Goal: Task Accomplishment & Management: Use online tool/utility

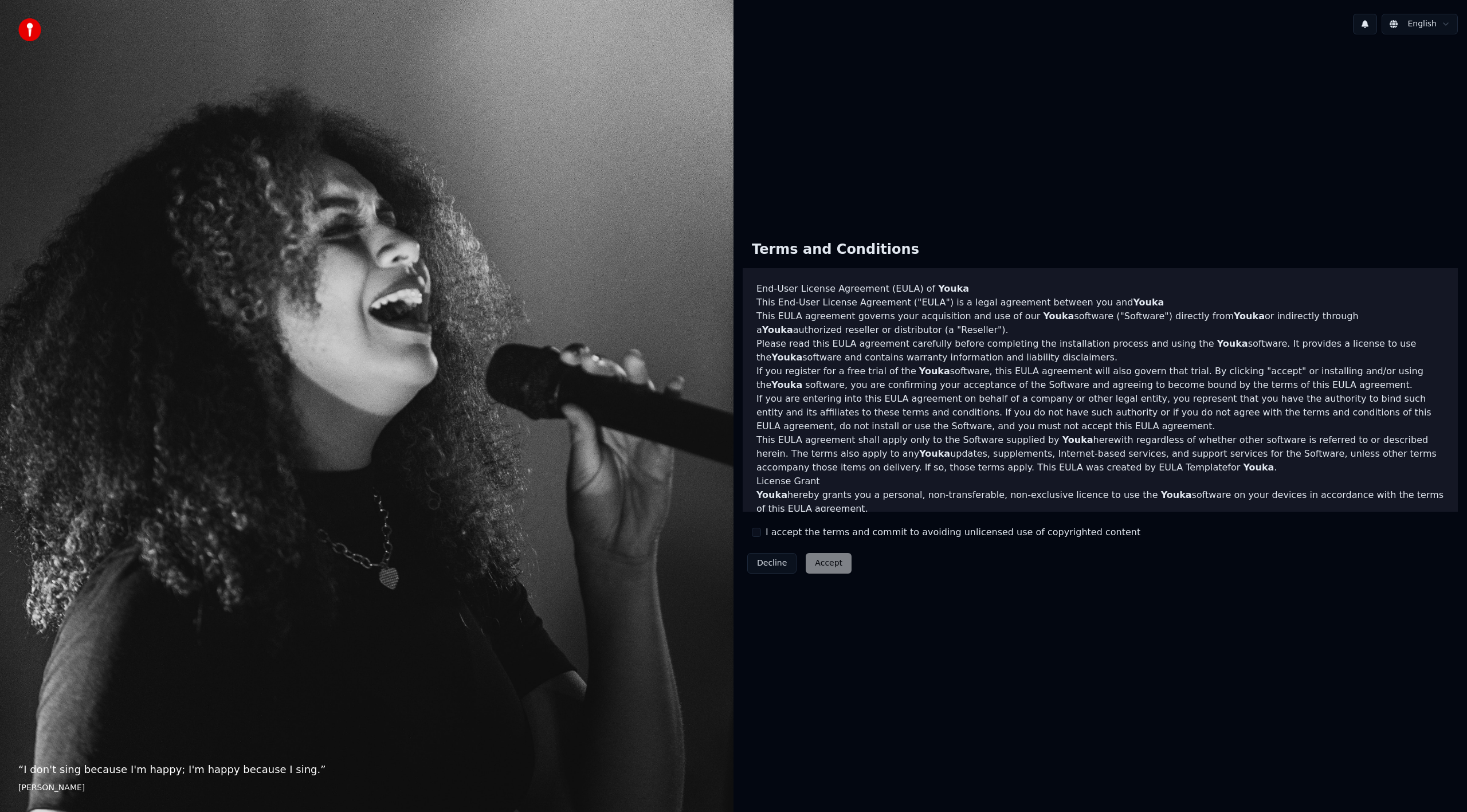
click at [789, 529] on label "I accept the terms and commit to avoiding unlicensed use of copyrighted content" at bounding box center [953, 532] width 375 height 13
click at [761, 529] on button "I accept the terms and commit to avoiding unlicensed use of copyrighted content" at bounding box center [756, 532] width 9 height 9
click at [817, 559] on button "Accept" at bounding box center [829, 563] width 46 height 21
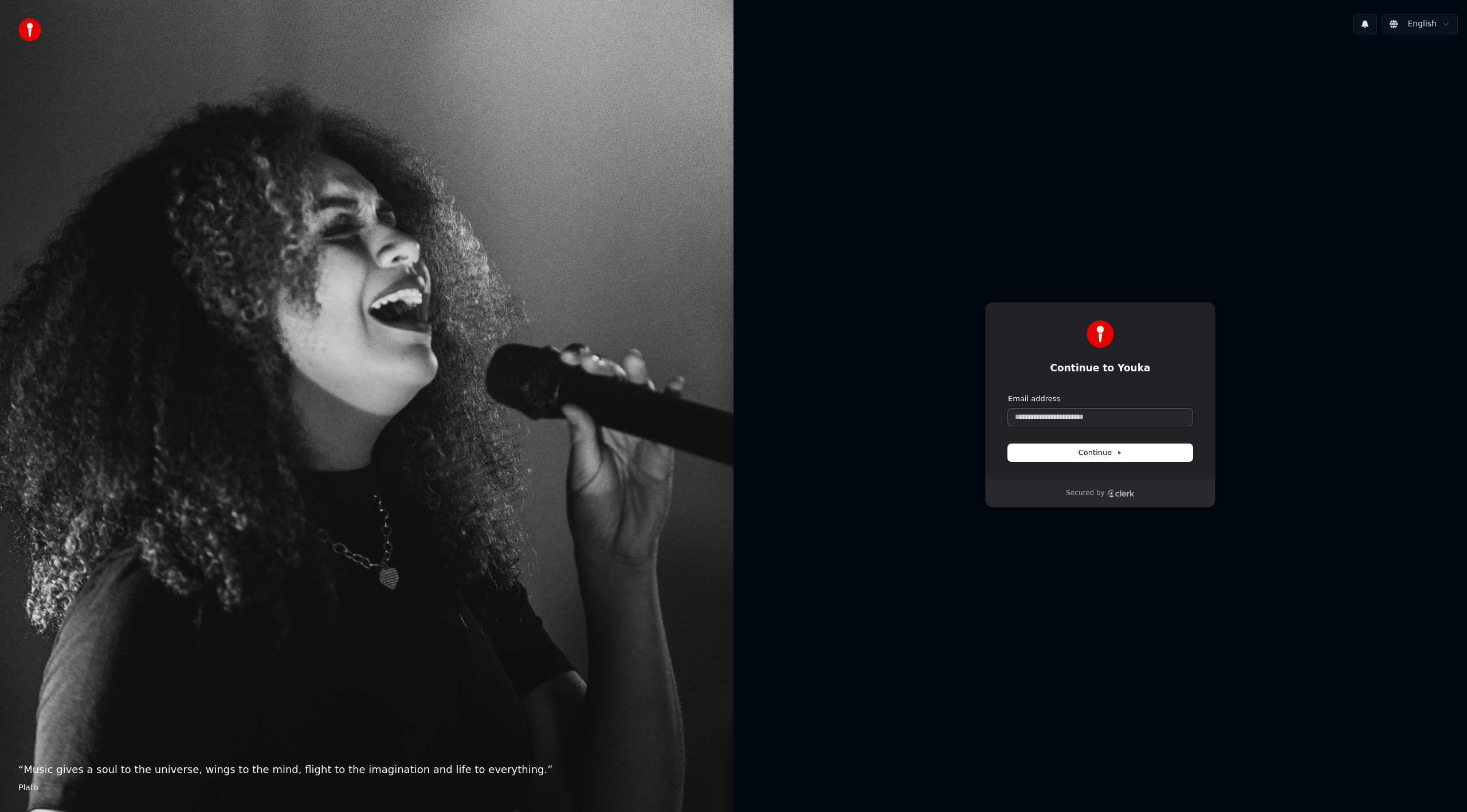
click at [1053, 419] on input "Email address" at bounding box center [1101, 417] width 185 height 17
click at [1088, 502] on div "Secured by" at bounding box center [1100, 493] width 229 height 28
click at [1090, 498] on p "Secured by" at bounding box center [1085, 493] width 39 height 9
type input "*"
click at [1037, 413] on input "*" at bounding box center [1101, 417] width 185 height 17
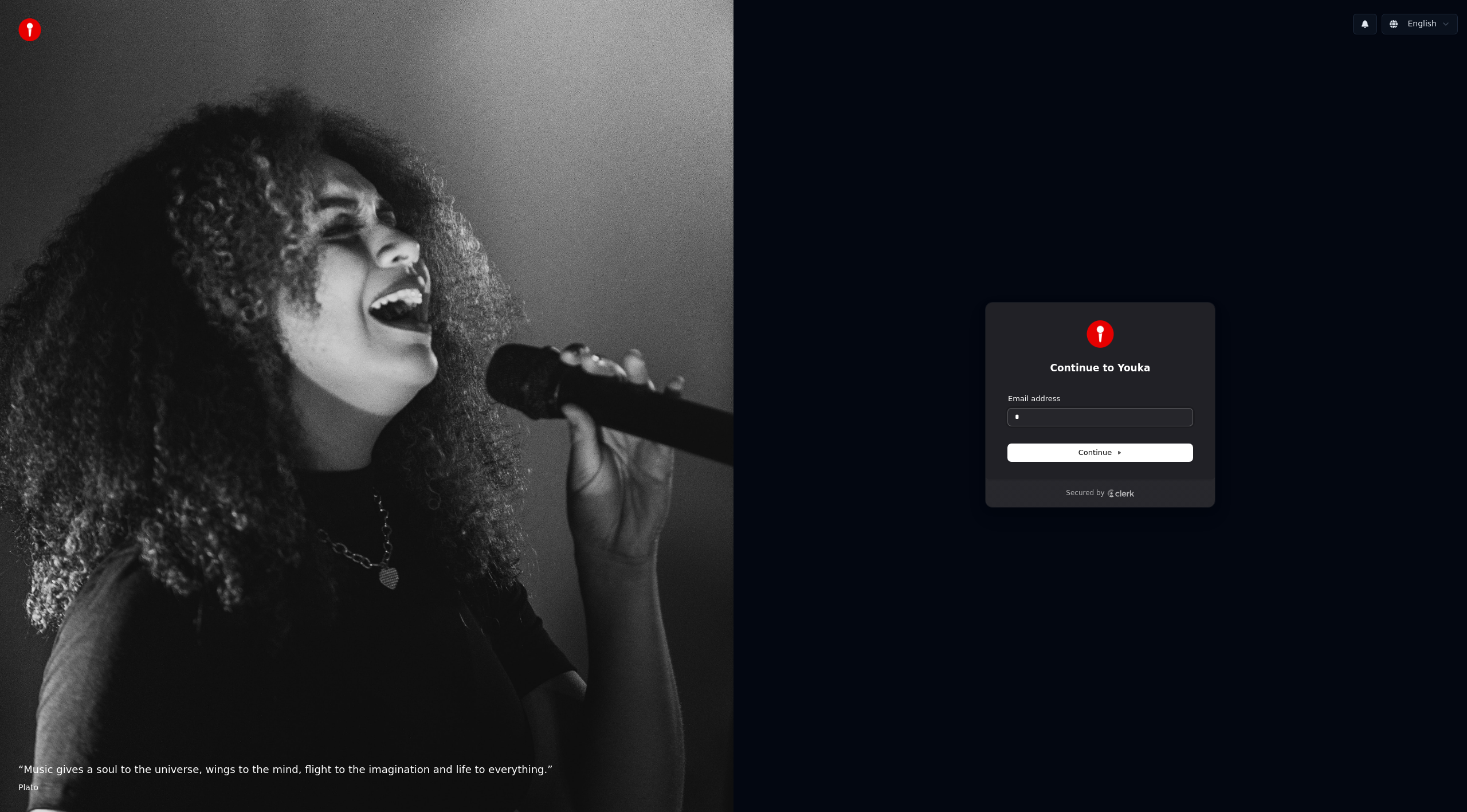
click at [1035, 419] on input "*" at bounding box center [1101, 417] width 185 height 17
click at [1022, 415] on input "Email address" at bounding box center [1101, 417] width 185 height 17
paste input "**********"
click at [1055, 456] on button "Continue" at bounding box center [1101, 452] width 185 height 17
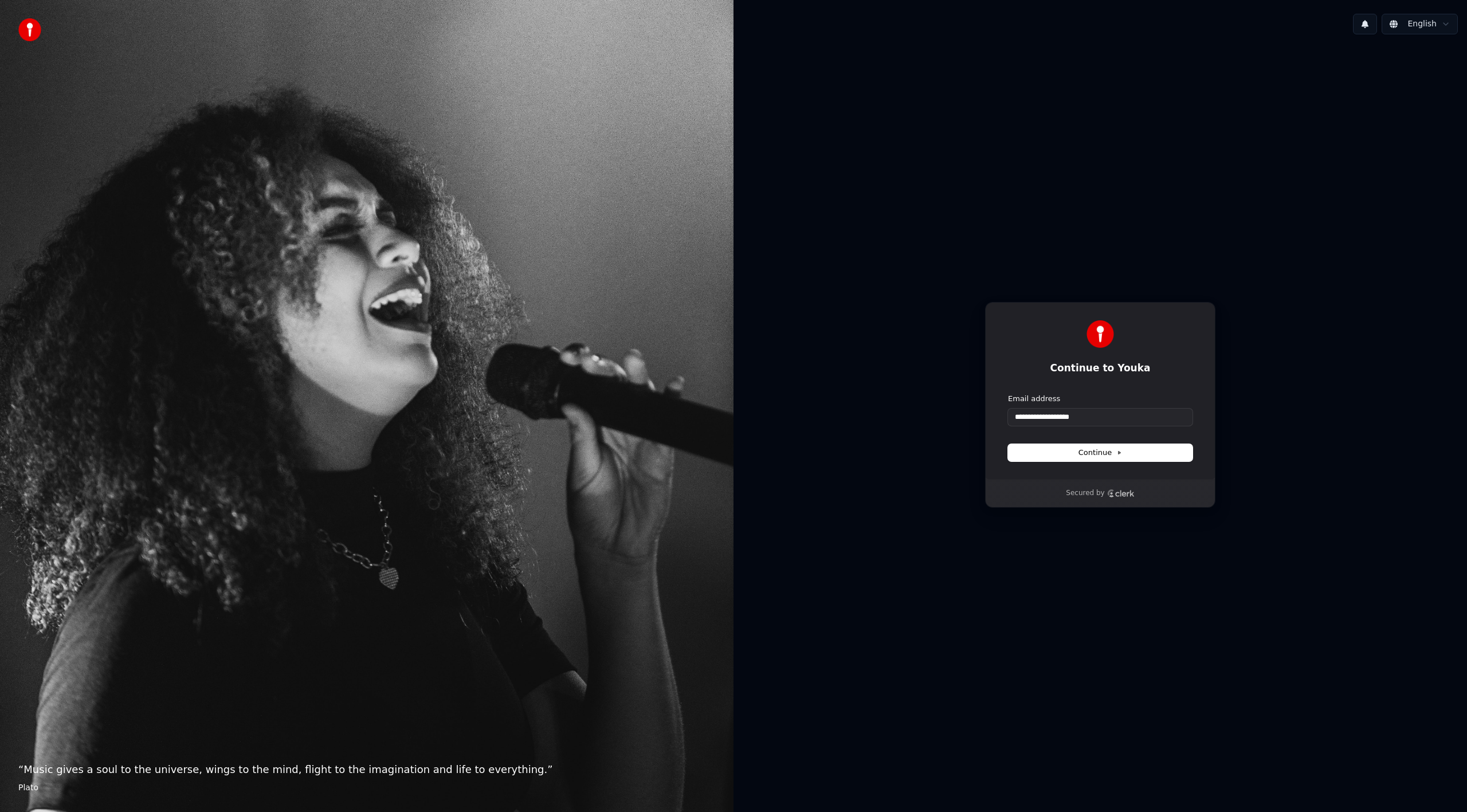
type input "**********"
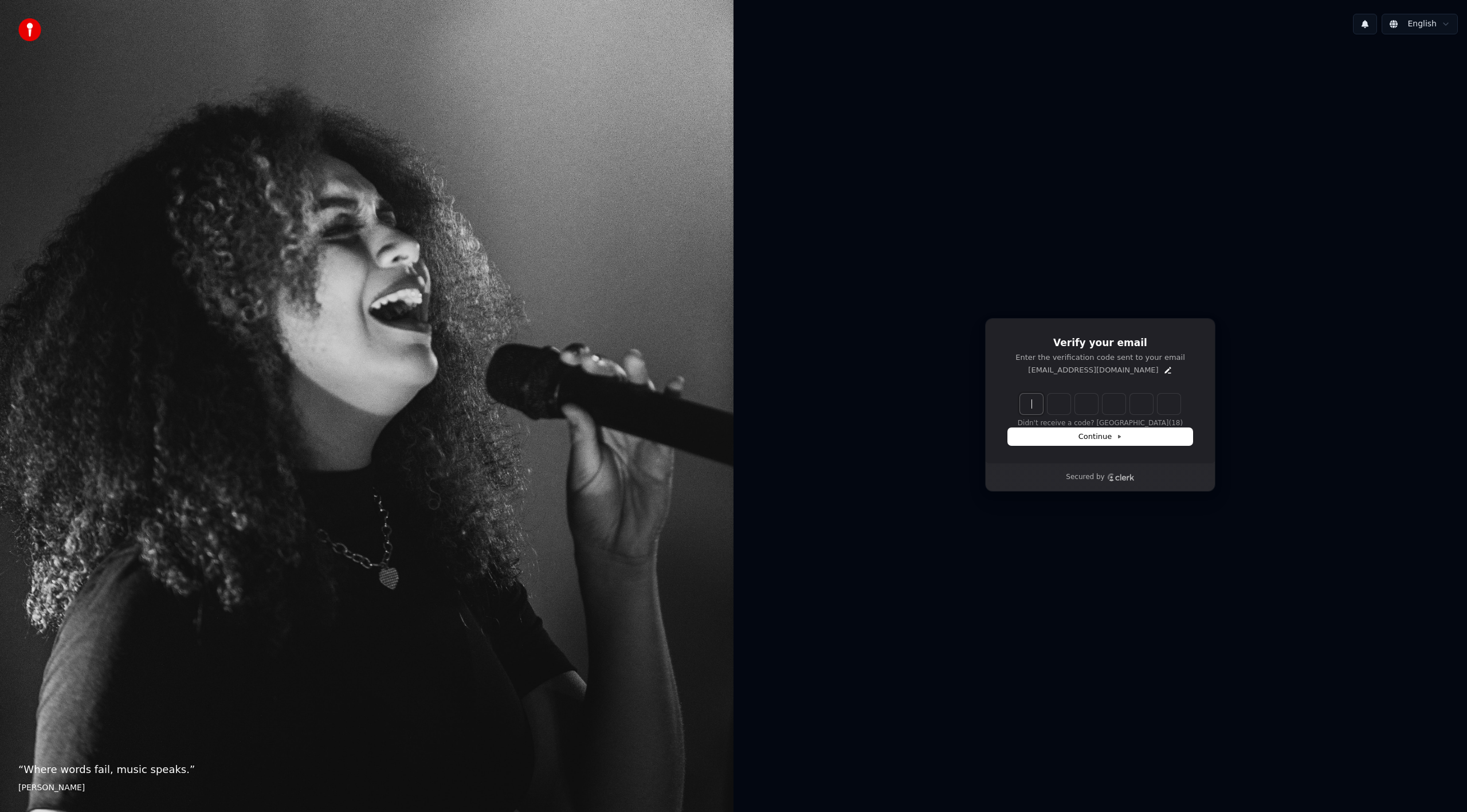
click at [1030, 402] on input "Enter verification code" at bounding box center [1112, 404] width 183 height 21
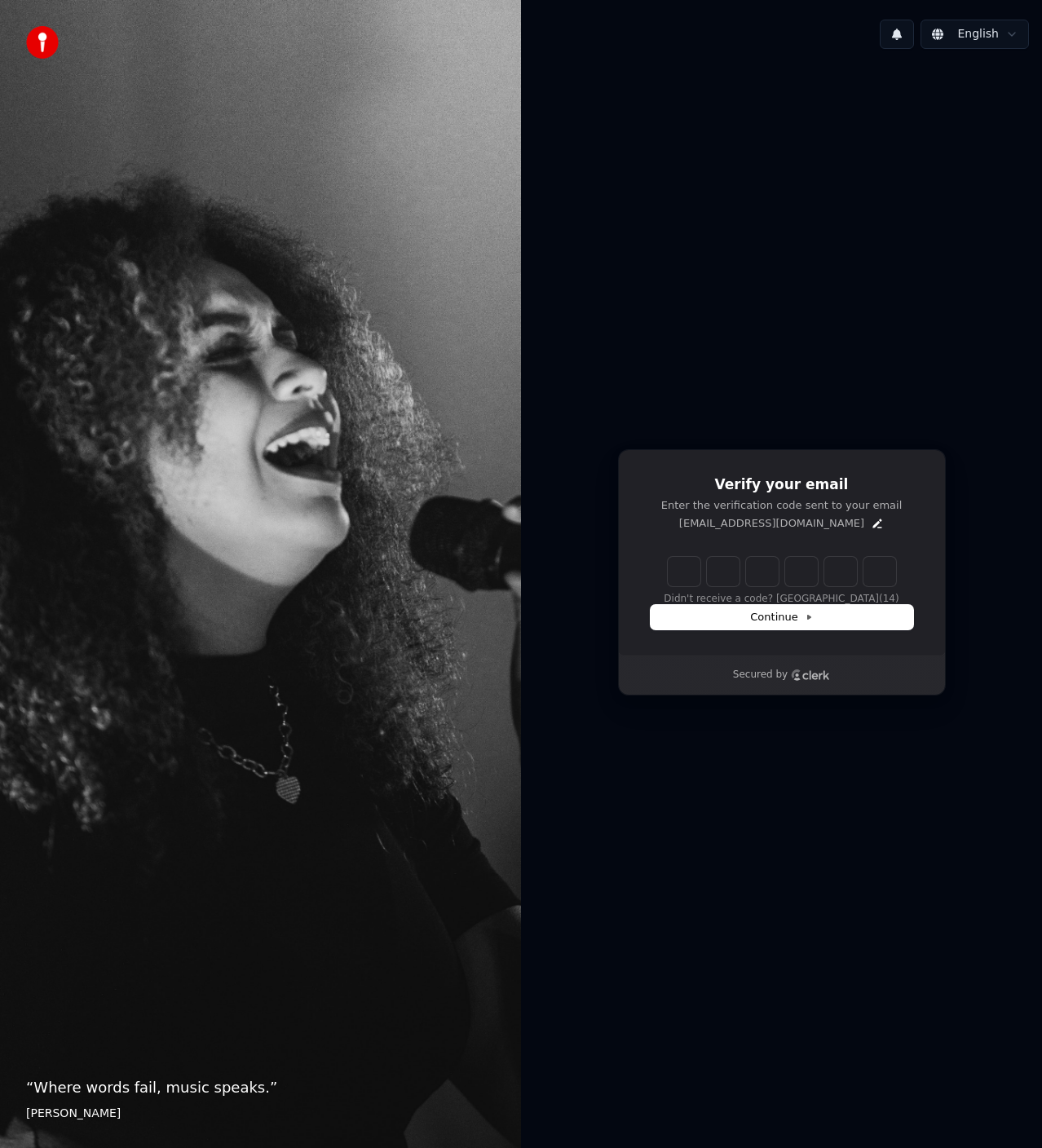
click at [687, 576] on input "Enter verification code" at bounding box center [798, 571] width 261 height 30
type input "******"
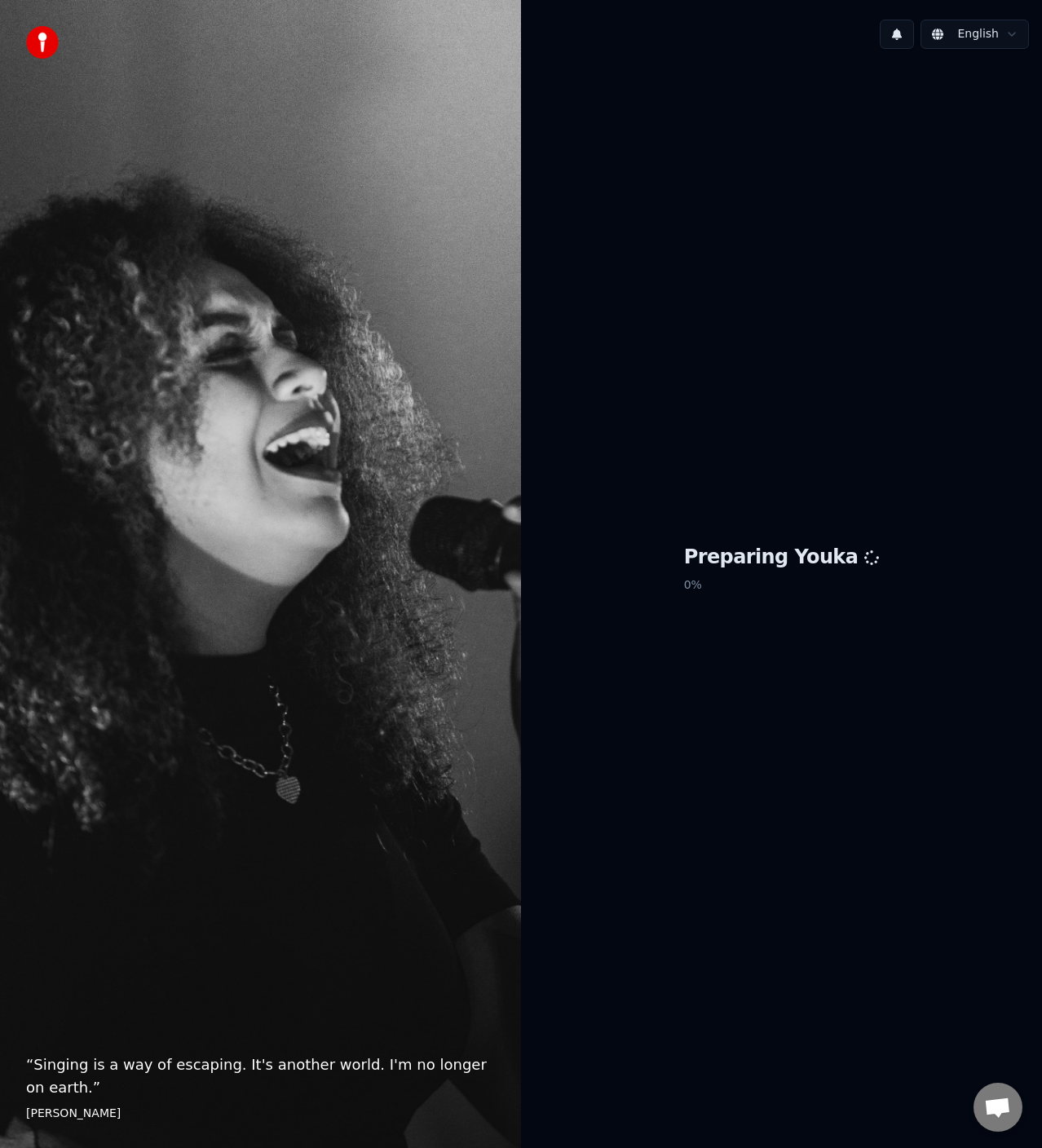
click at [731, 623] on div "Preparing Youka 0 %" at bounding box center [781, 571] width 521 height 1020
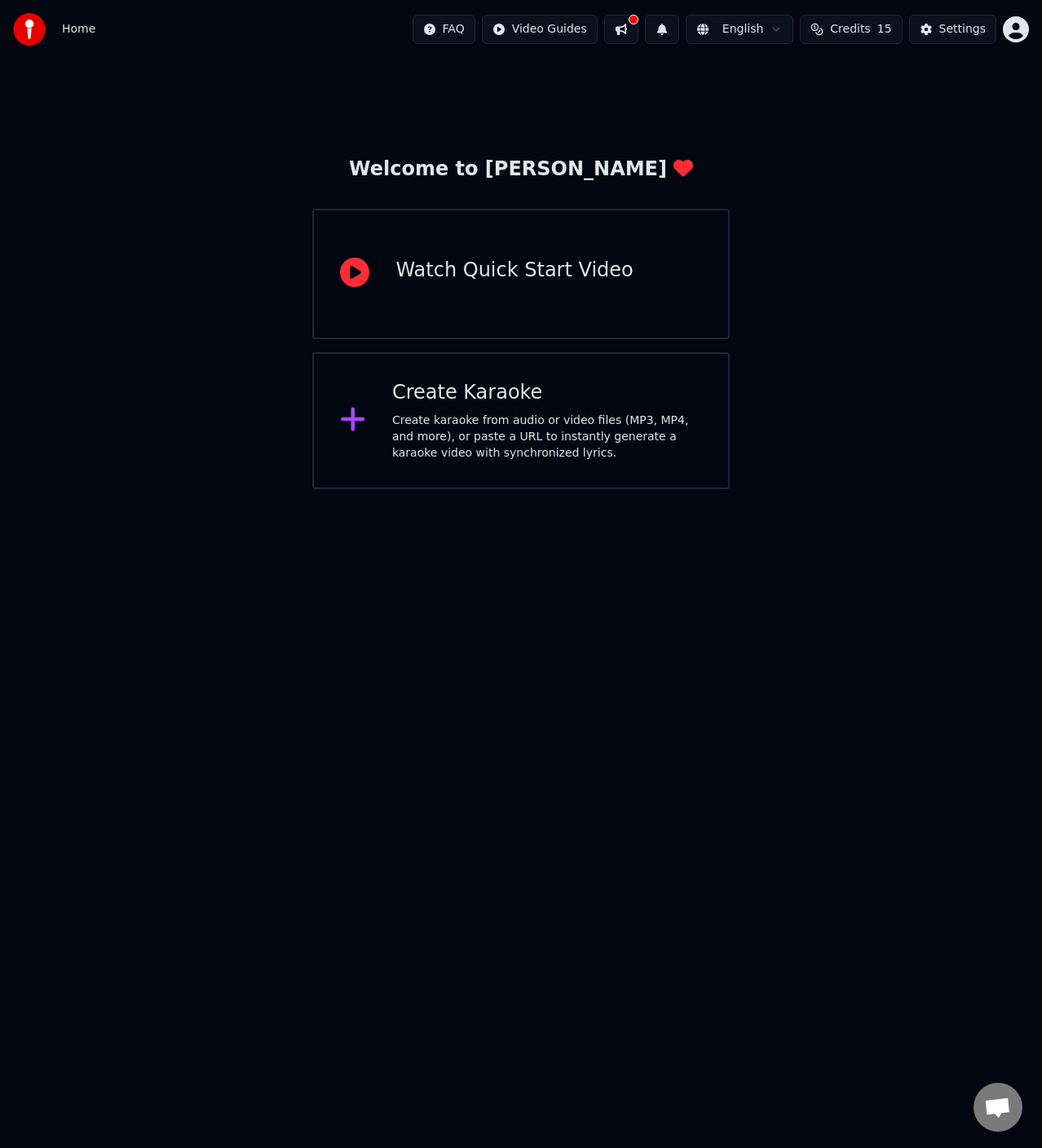
click at [558, 417] on div "Create karaoke from audio or video files (MP3, MP4, and more), or paste a URL t…" at bounding box center [547, 437] width 310 height 49
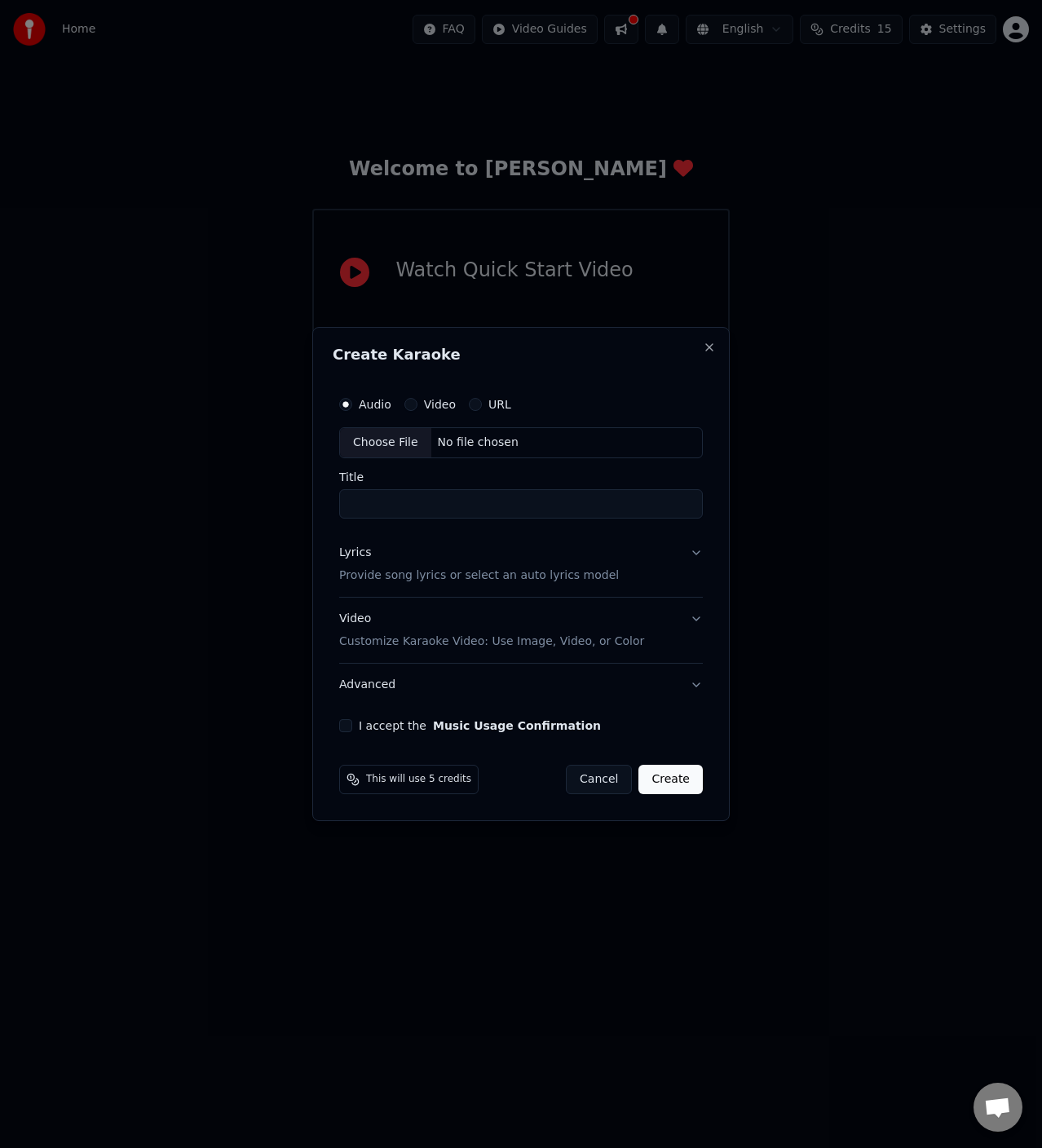
click at [481, 499] on input "Title" at bounding box center [521, 504] width 364 height 30
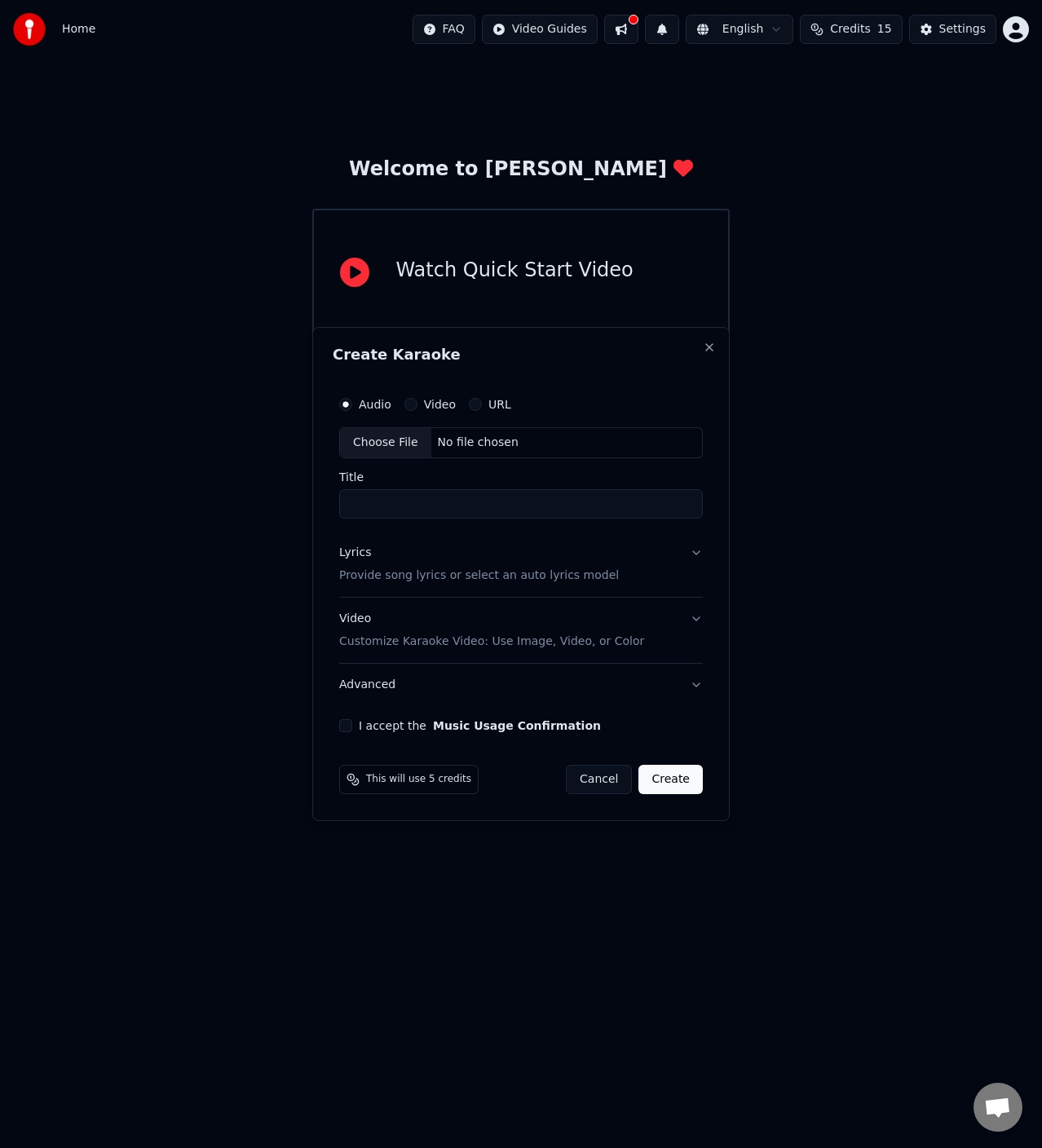
drag, startPoint x: 835, startPoint y: 547, endPoint x: 732, endPoint y: 404, distance: 176.2
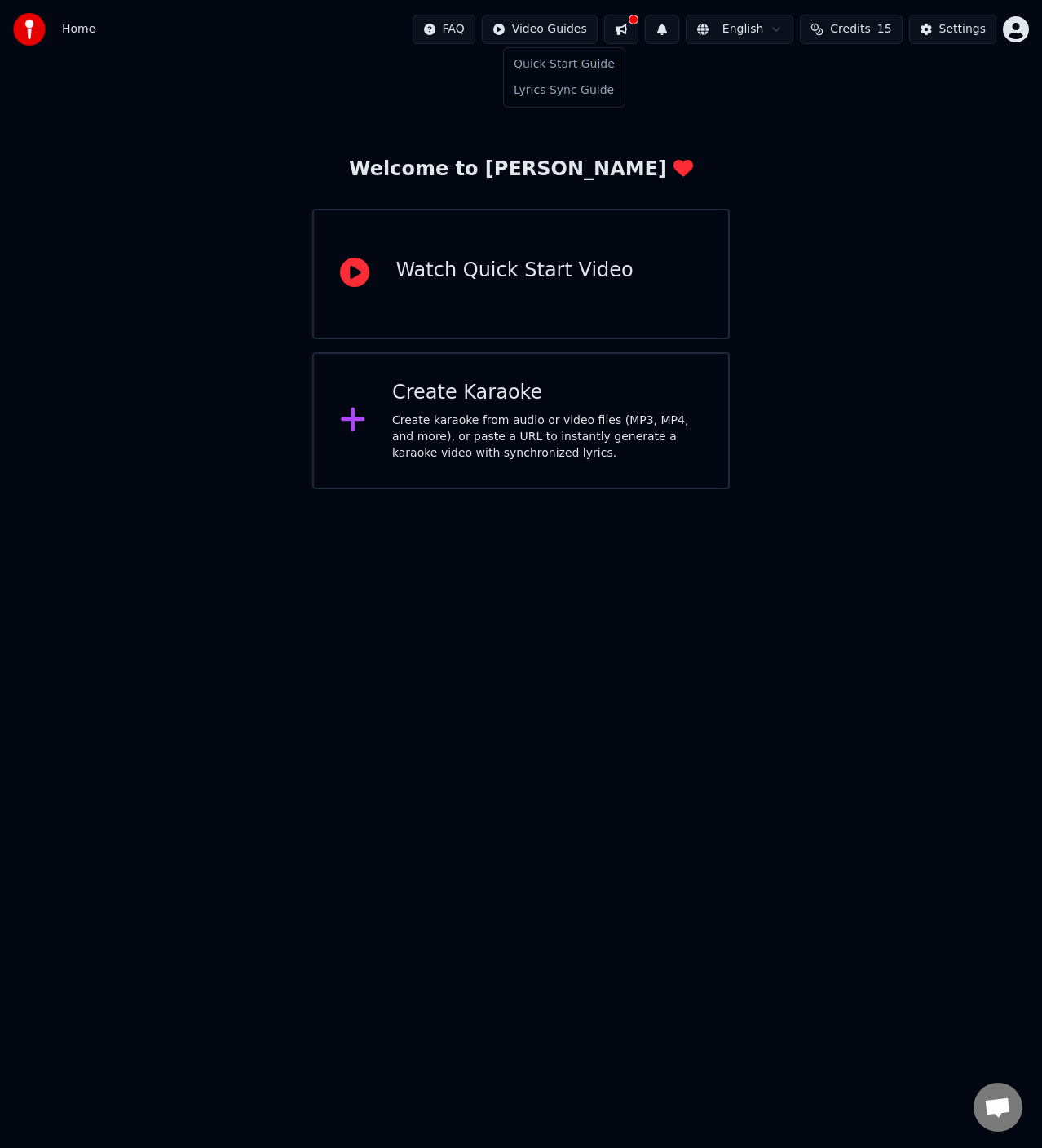
click at [537, 19] on html "Home FAQ Video Guides English Credits 15 Settings Welcome to Youka Watch Quick …" at bounding box center [521, 244] width 1042 height 489
click at [563, 69] on div "Quick Start Guide" at bounding box center [564, 64] width 114 height 26
click at [773, 40] on html "Home FAQ Video Guides English Credits 15 Settings Welcome to Youka Watch Quick …" at bounding box center [521, 244] width 1042 height 489
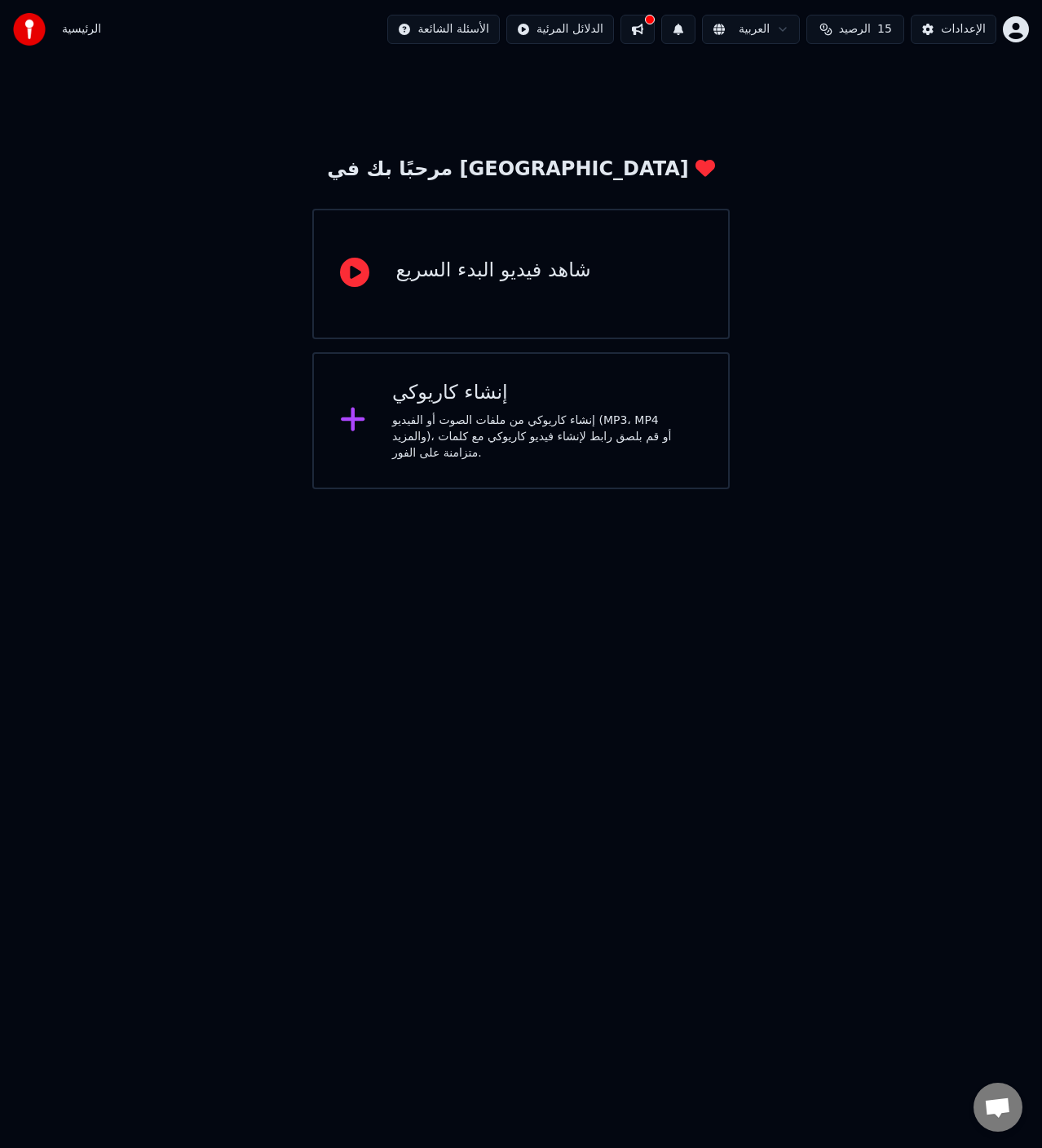
click at [521, 308] on div "شاهد فيديو البدء السريع" at bounding box center [520, 274] width 417 height 130
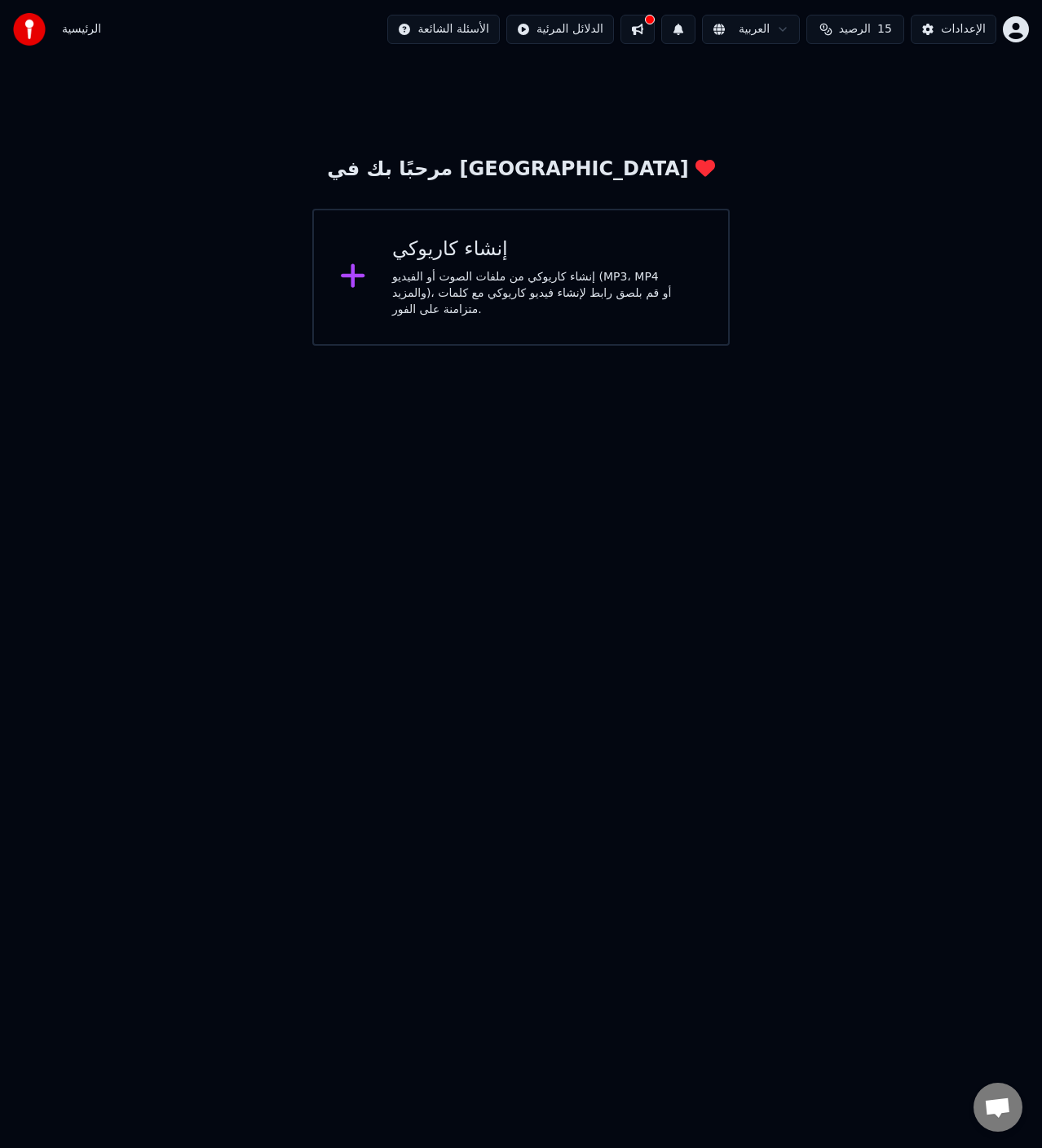
click at [463, 301] on div "إنشاء كاريوكي من ملفات الصوت أو الفيديو (MP3، MP4 والمزيد)، أو قم بلصق رابط لإن…" at bounding box center [547, 293] width 310 height 49
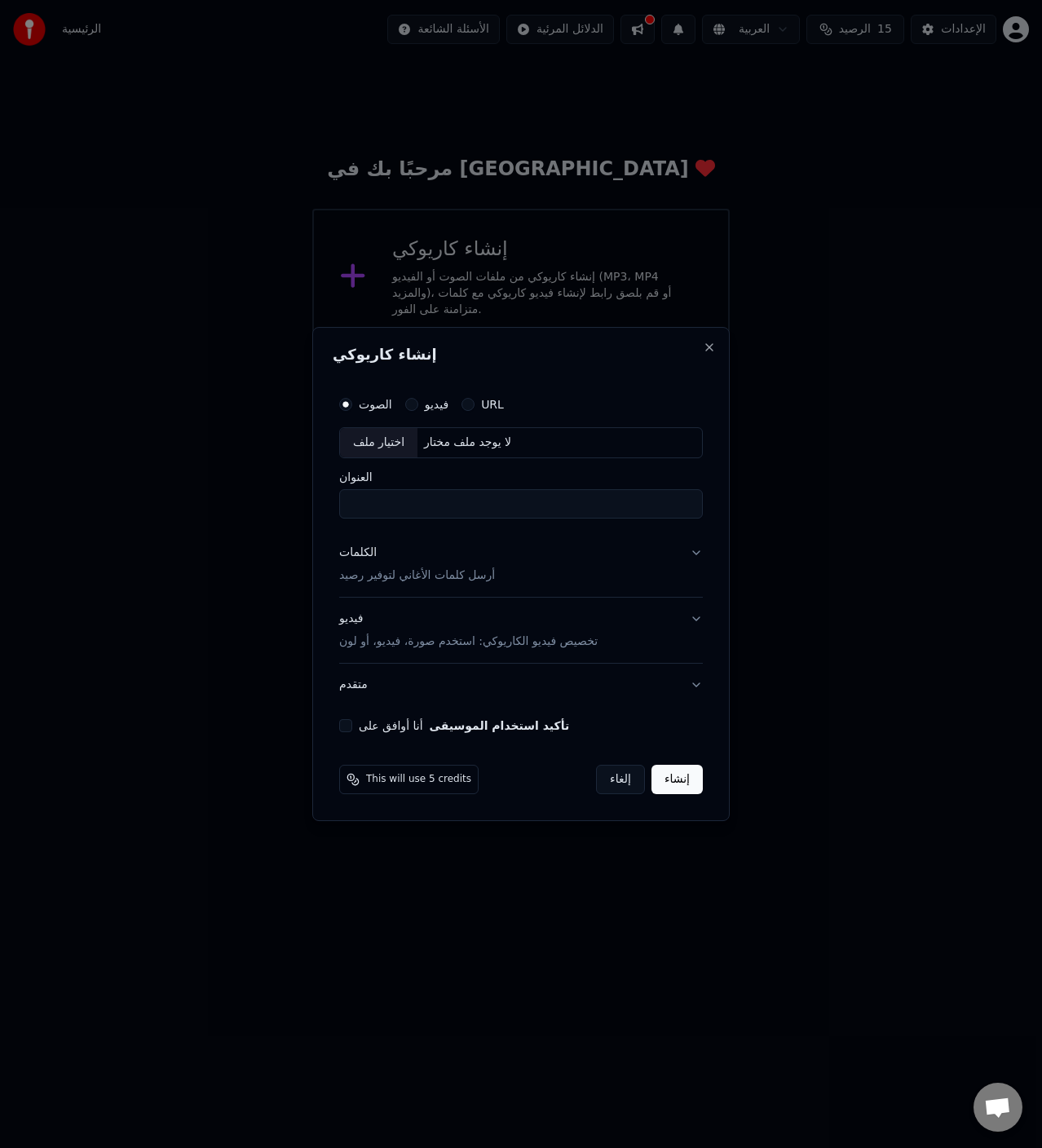
click at [449, 564] on div "الكلمات أرسل كلمات الأغاني لتوفير رصيد" at bounding box center [417, 564] width 156 height 39
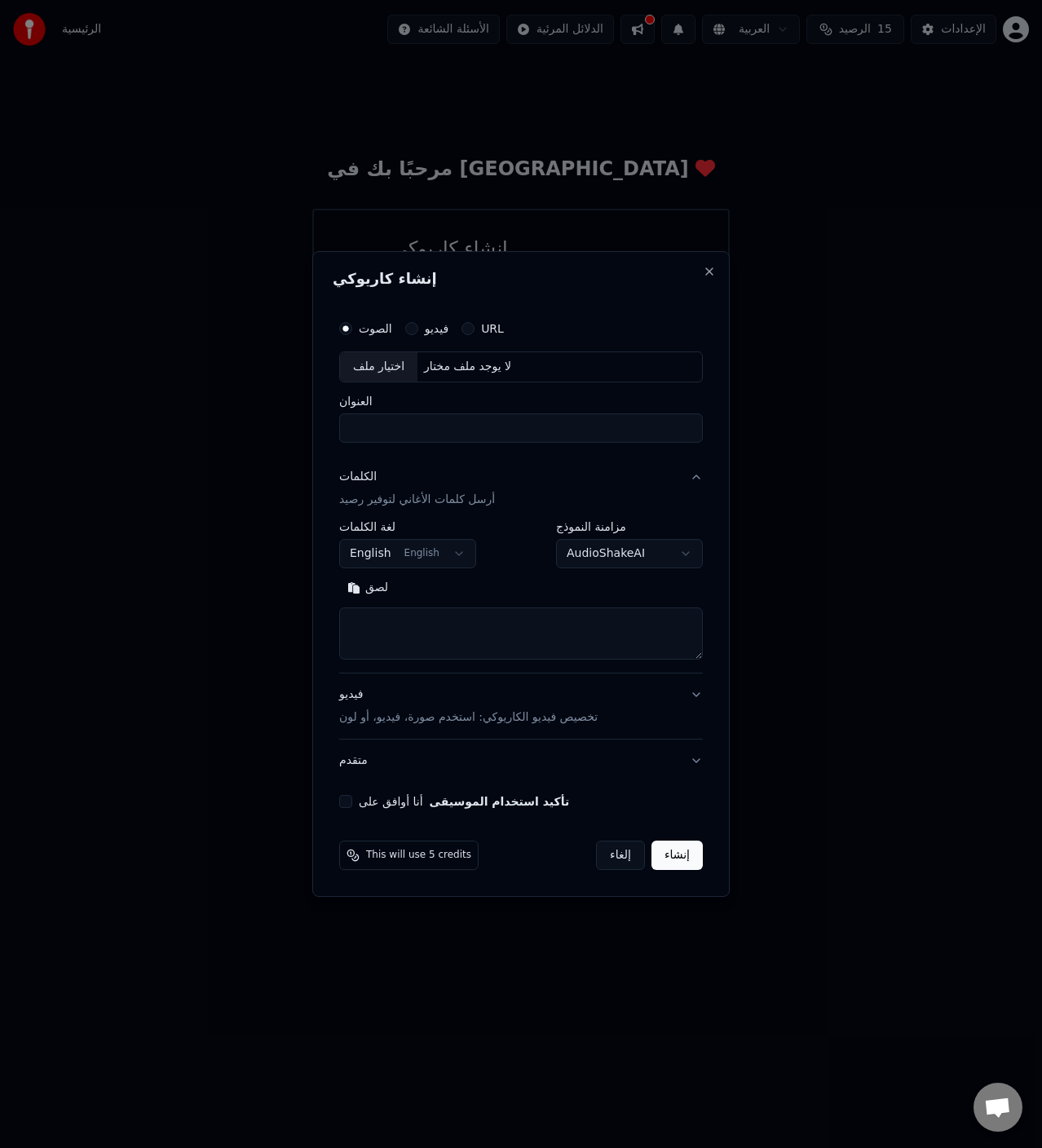
click at [428, 345] on body "**********" at bounding box center [521, 172] width 1042 height 345
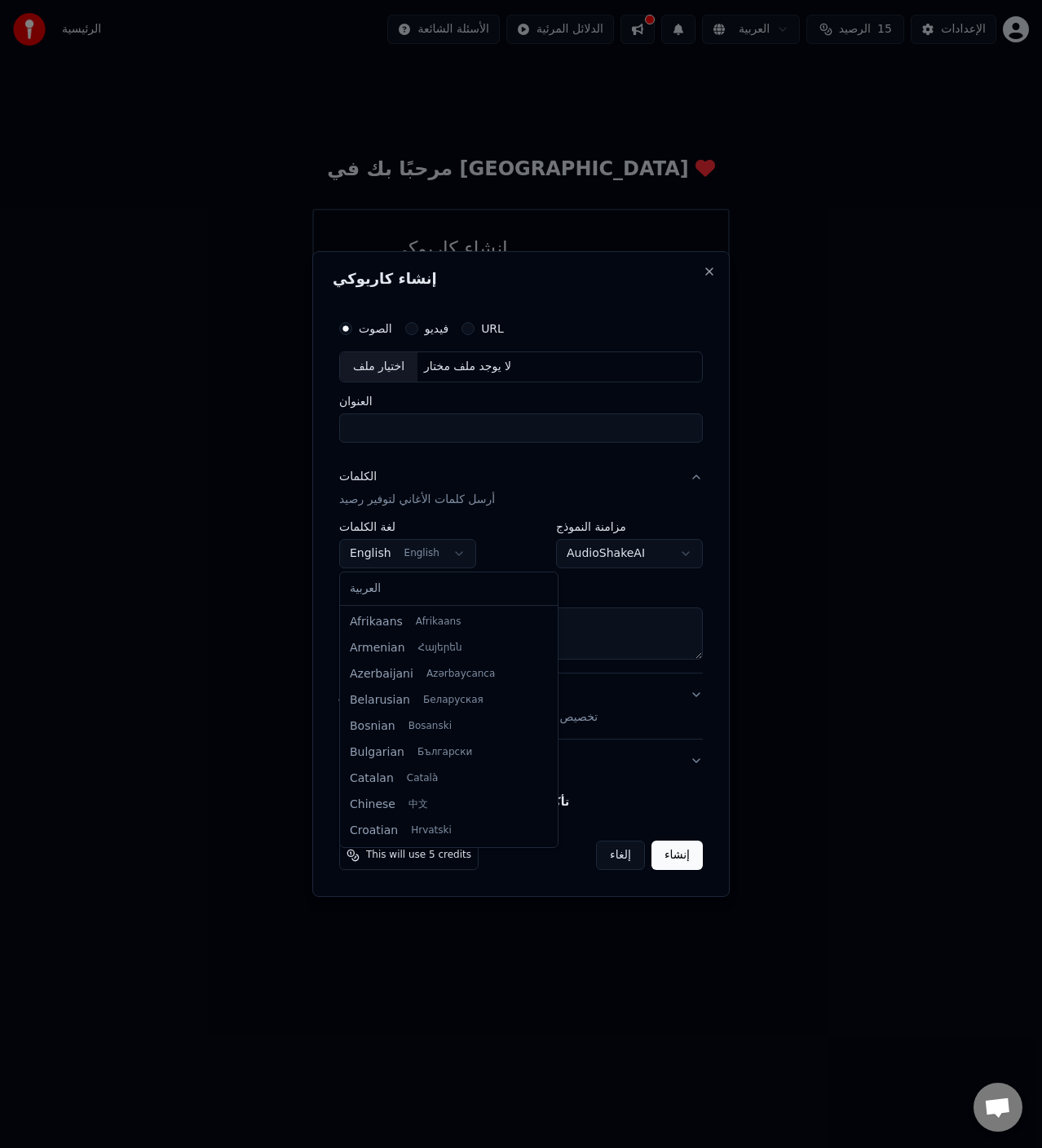
scroll to position [104, 0]
select select "**"
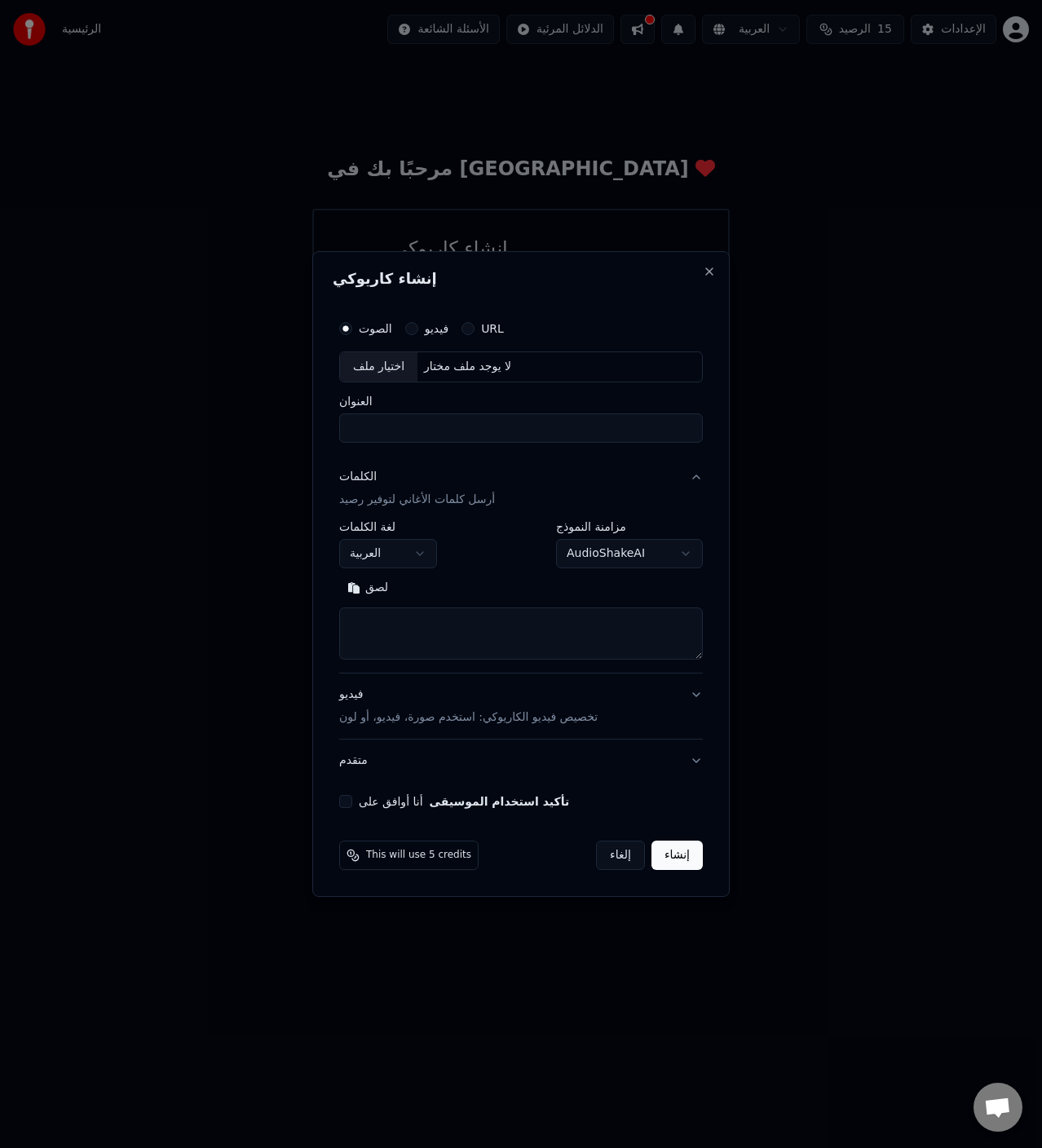
click at [516, 703] on div "فيديو تخصيص فيديو الكاريوكي: استخدم صورة، فيديو، أو لون" at bounding box center [468, 705] width 258 height 39
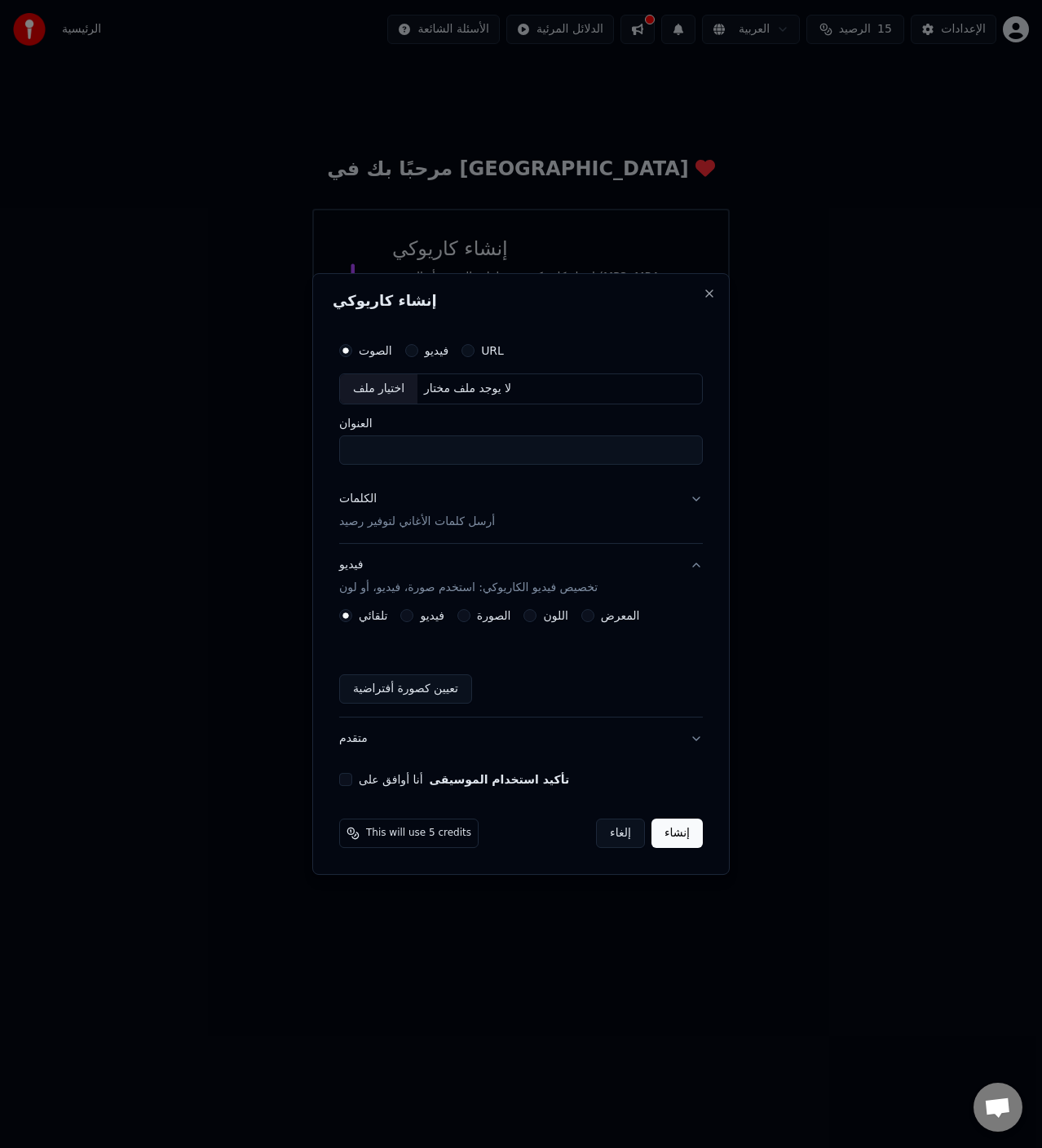
click at [439, 448] on input "العنوان" at bounding box center [521, 451] width 364 height 30
type input "*******"
click at [660, 826] on button "إنشاء" at bounding box center [677, 833] width 51 height 30
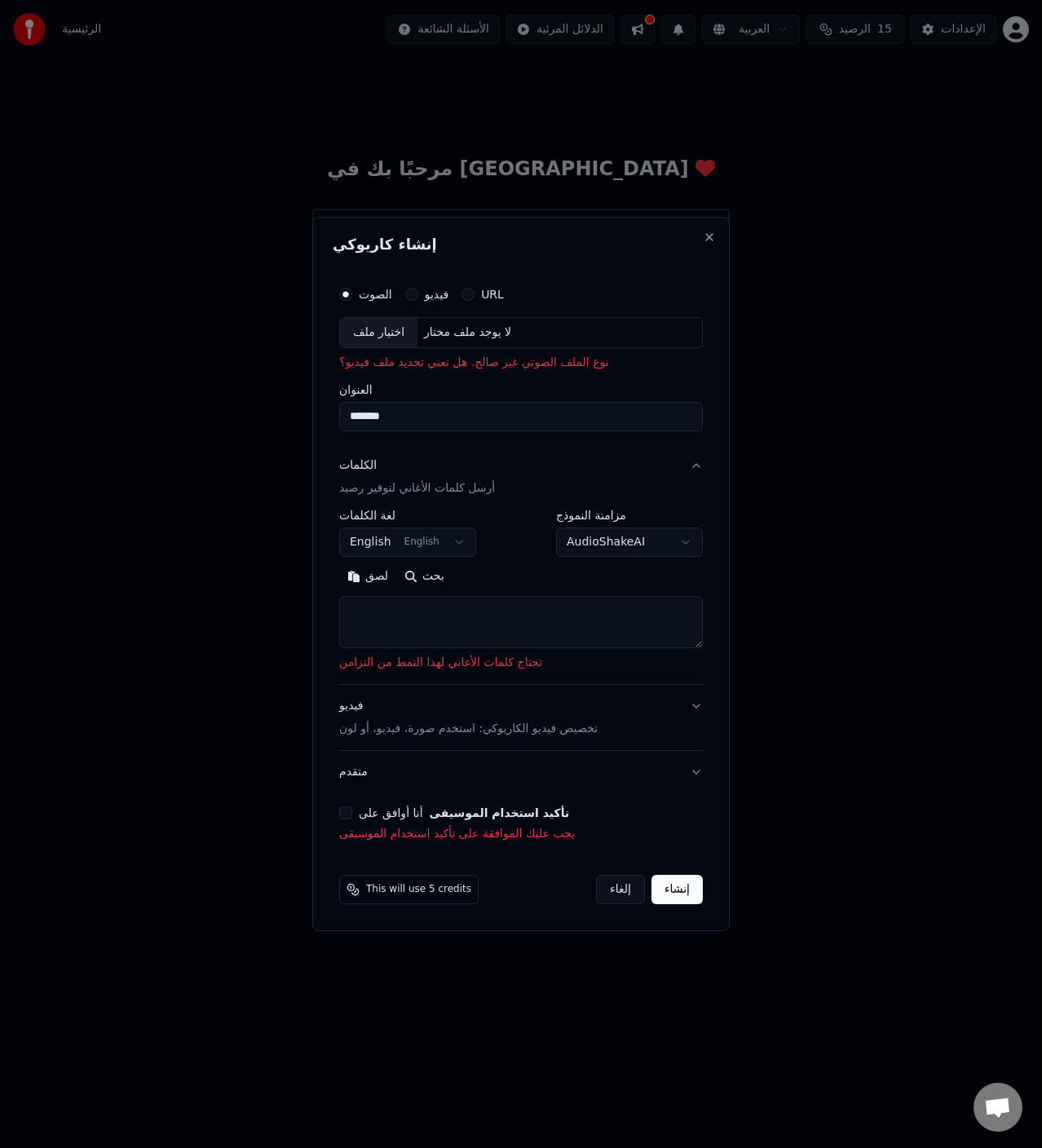
click at [525, 614] on textarea at bounding box center [521, 622] width 364 height 52
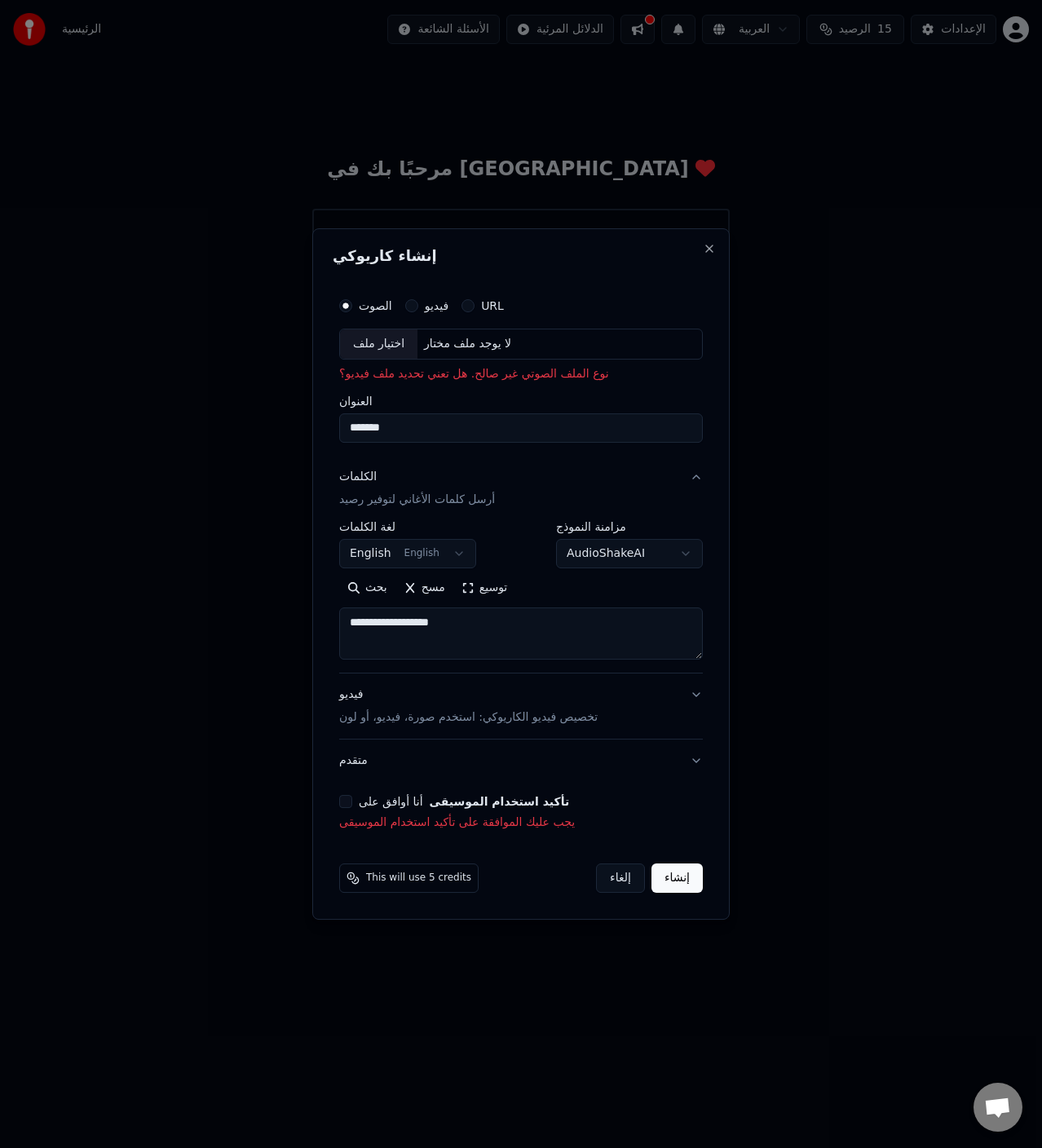
type textarea "**********"
click at [682, 878] on button "إنشاء" at bounding box center [677, 878] width 51 height 30
click at [685, 878] on button "إنشاء" at bounding box center [677, 878] width 51 height 30
click at [333, 795] on div "**********" at bounding box center [520, 559] width 377 height 554
click at [351, 800] on button "أنا أوافق على تأكيد استخدام الموسيقى" at bounding box center [345, 801] width 13 height 13
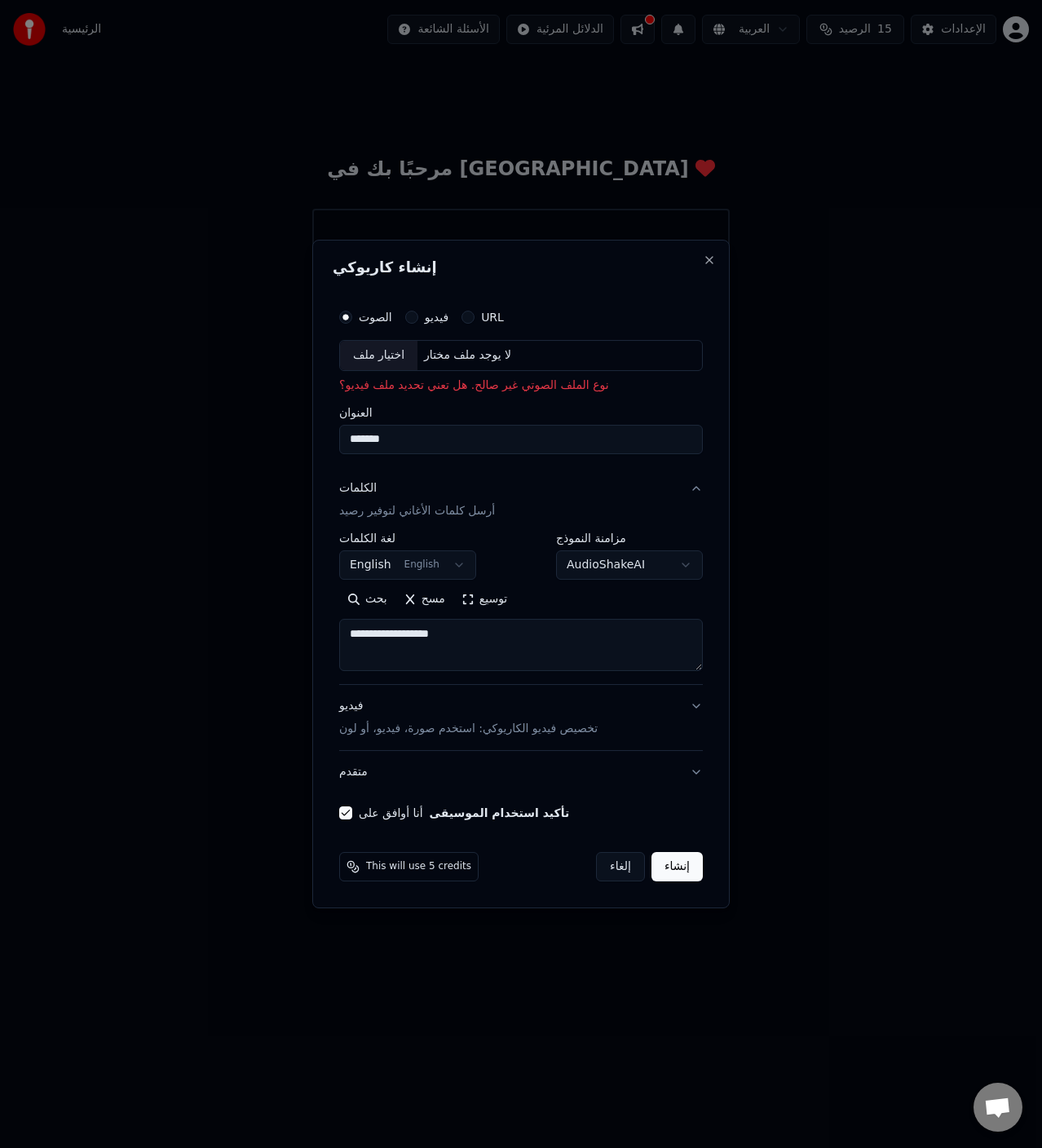
click at [672, 876] on button "إنشاء" at bounding box center [677, 866] width 51 height 30
select select "**"
click at [677, 876] on button "إنشاء" at bounding box center [677, 866] width 51 height 30
click at [397, 352] on div "اختيار ملف" at bounding box center [378, 356] width 77 height 30
type input "**********"
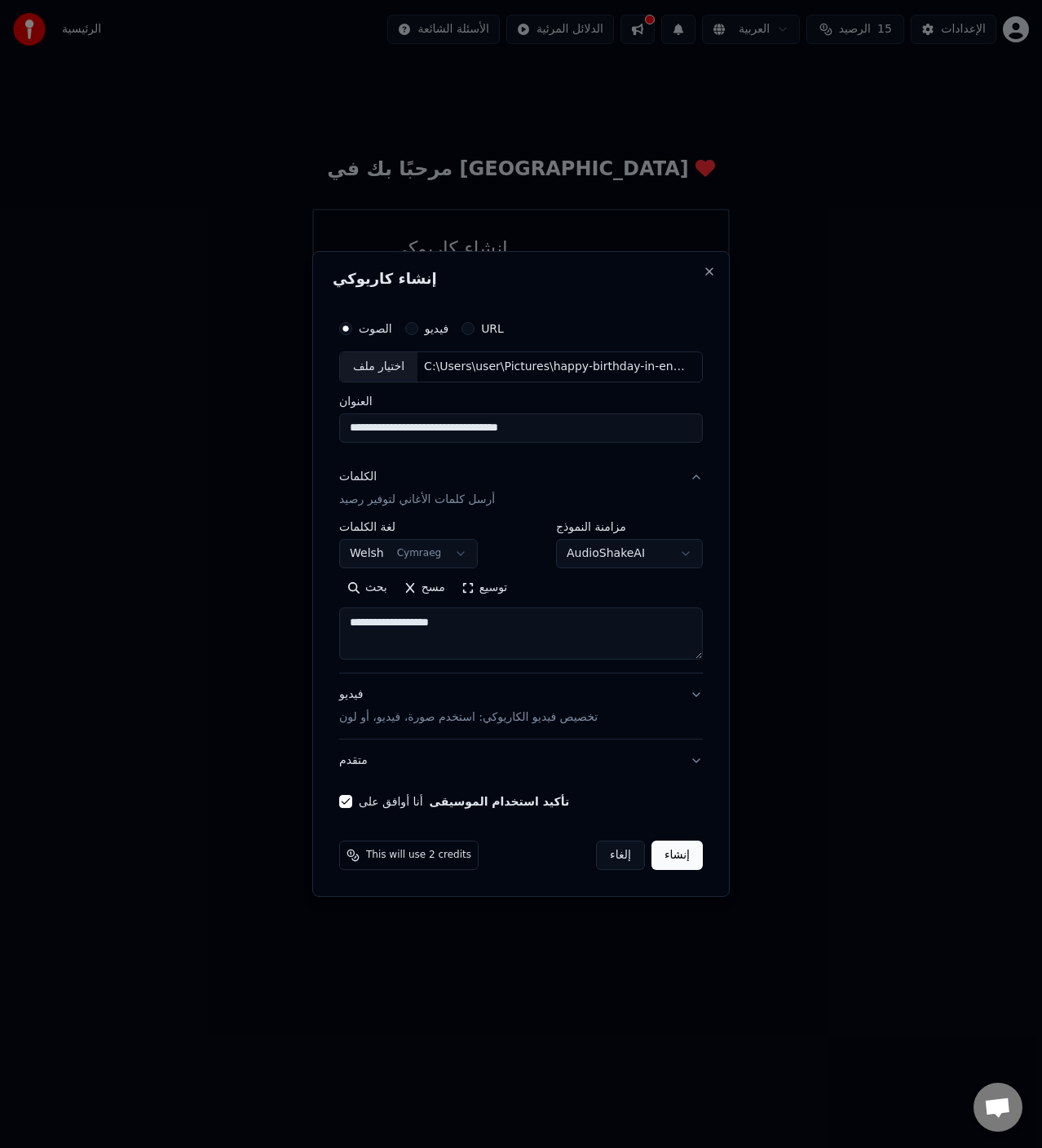
click at [674, 855] on button "إنشاء" at bounding box center [677, 855] width 51 height 30
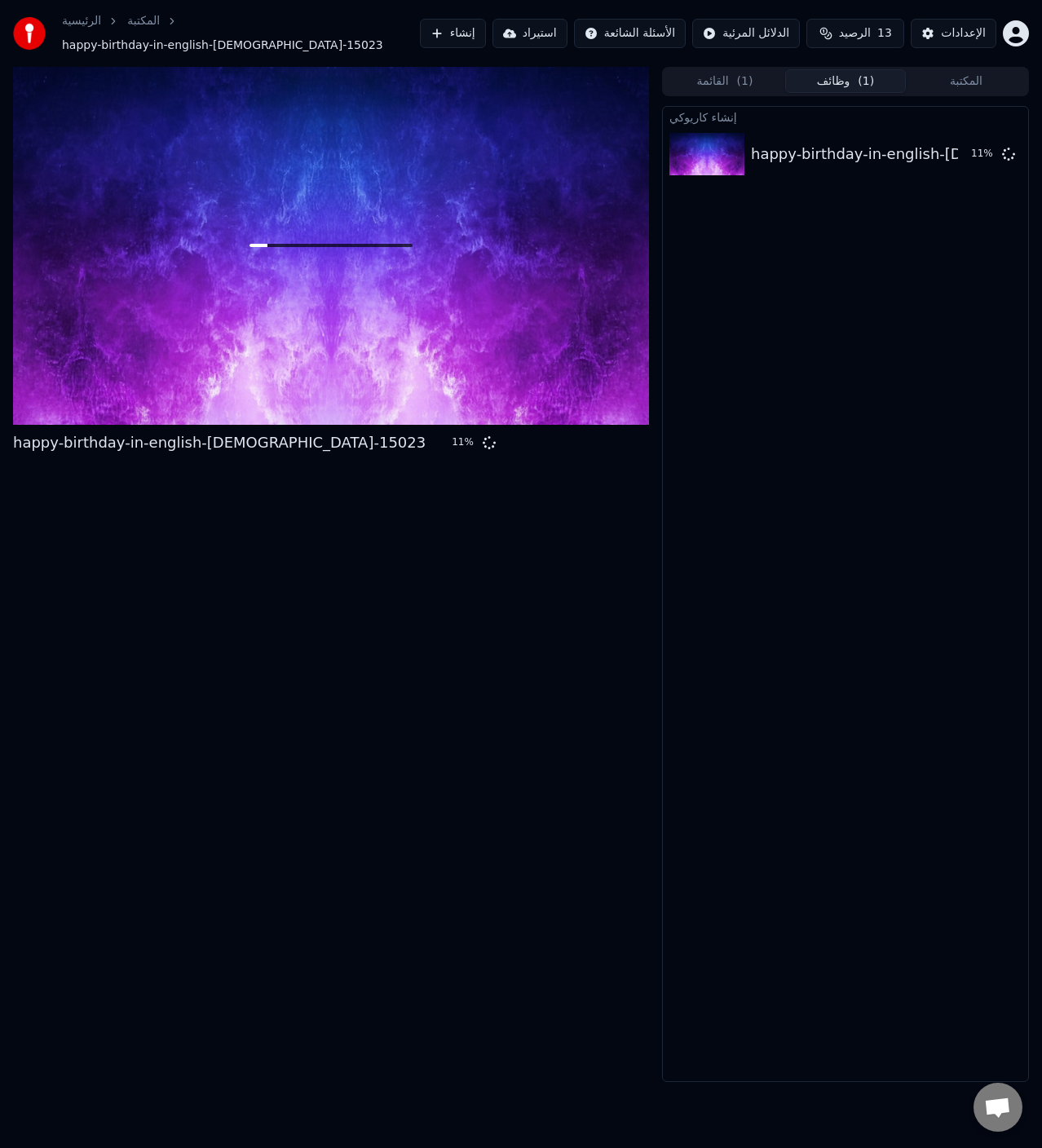
click at [411, 318] on div at bounding box center [331, 245] width 636 height 357
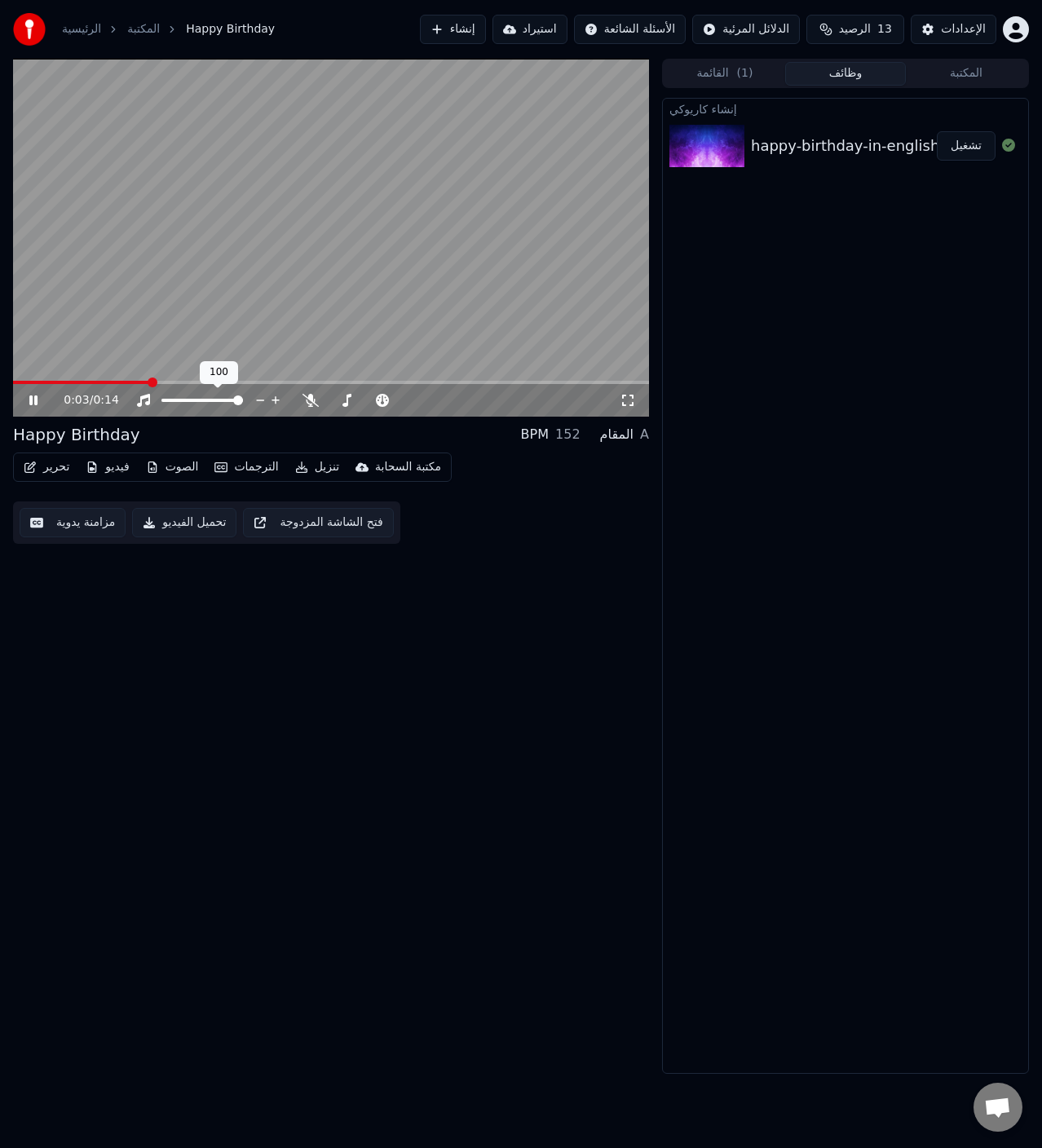
click at [243, 398] on span at bounding box center [237, 400] width 10 height 10
drag, startPoint x: 31, startPoint y: 380, endPoint x: -7, endPoint y: 390, distance: 39.3
click at [0, 390] on html "الرئيسية المكتبة Happy Birthday إنشاء استيراد الأسئلة الشائعة الدلائل المرئية ا…" at bounding box center [521, 574] width 1042 height 1148
click at [30, 397] on icon at bounding box center [33, 400] width 8 height 10
click at [30, 397] on icon at bounding box center [33, 400] width 10 height 11
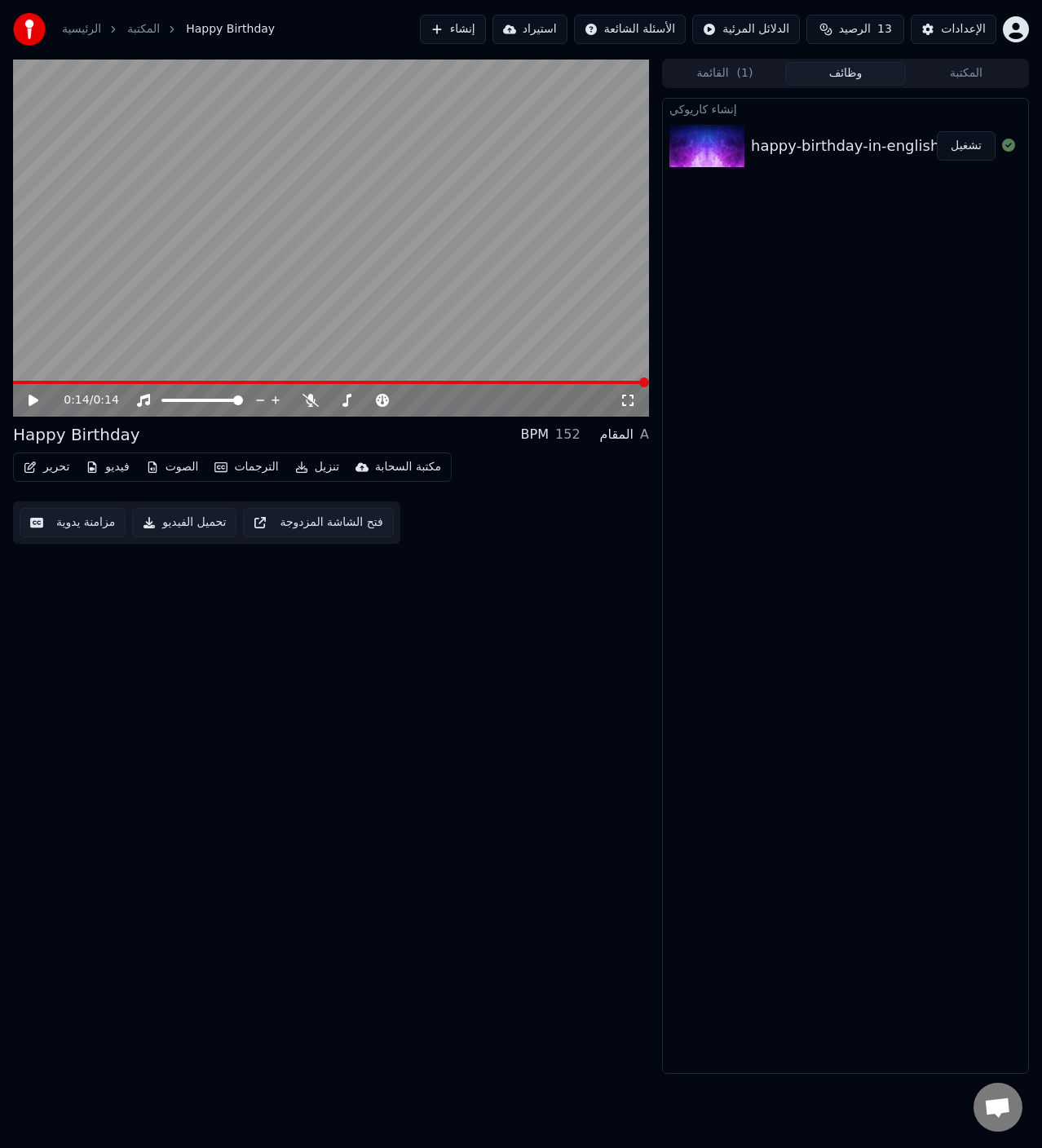
click at [30, 405] on icon at bounding box center [33, 400] width 10 height 11
click at [307, 401] on icon at bounding box center [311, 400] width 17 height 13
drag, startPoint x: 317, startPoint y: 399, endPoint x: 331, endPoint y: 377, distance: 26.1
click at [325, 384] on body "الرئيسية المكتبة Happy Birthday إنشاء استيراد الأسئلة الشائعة الدلائل المرئية ا…" at bounding box center [521, 574] width 1042 height 1148
click at [311, 402] on icon at bounding box center [311, 400] width 9 height 13
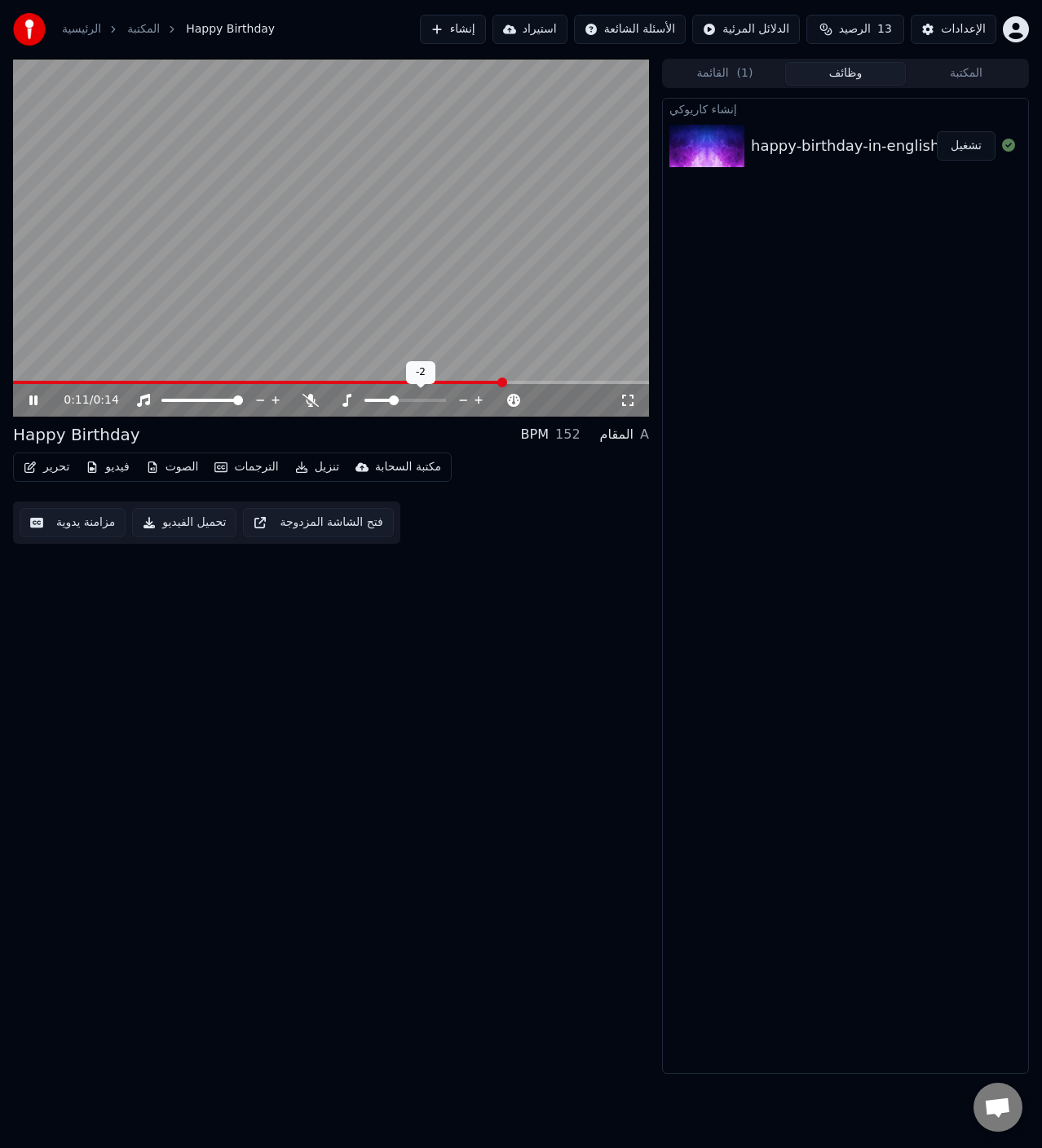
click at [391, 399] on span at bounding box center [377, 400] width 27 height 3
click at [27, 405] on div "0:14 / 0:14" at bounding box center [331, 400] width 623 height 17
click at [27, 405] on icon at bounding box center [44, 400] width 37 height 13
click at [311, 398] on icon at bounding box center [311, 400] width 17 height 13
click at [345, 398] on span at bounding box center [370, 400] width 82 height 3
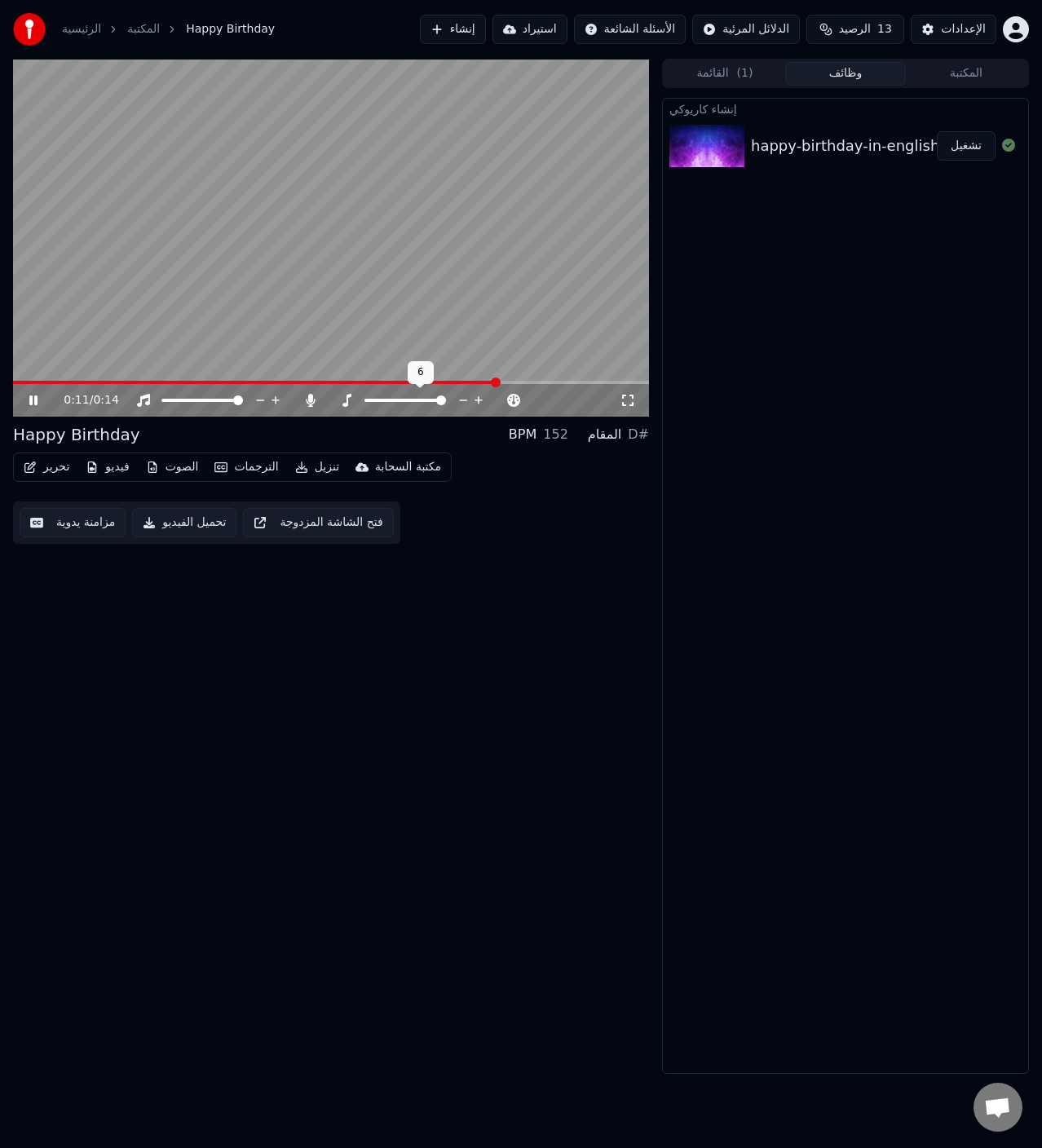
click at [446, 405] on span at bounding box center [440, 400] width 10 height 10
click at [166, 287] on video at bounding box center [331, 237] width 636 height 357
drag, startPoint x: 26, startPoint y: 401, endPoint x: 34, endPoint y: 405, distance: 8.9
click at [32, 404] on div "0:14 / 0:14" at bounding box center [331, 400] width 623 height 17
click at [37, 410] on div "0:14 / 0:14" at bounding box center [331, 399] width 636 height 32
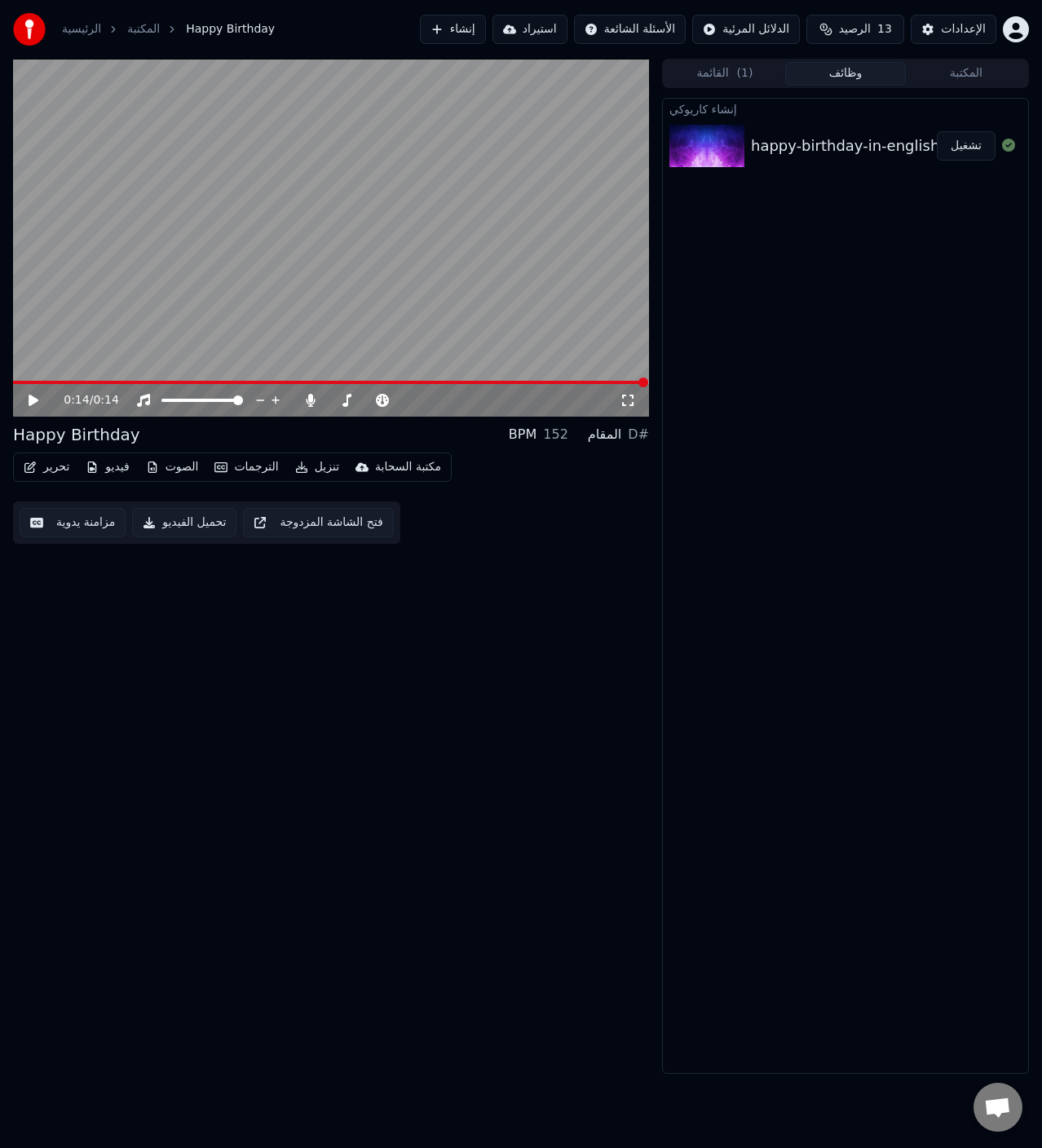
click at [32, 399] on icon at bounding box center [33, 400] width 10 height 11
drag, startPoint x: 314, startPoint y: 751, endPoint x: 336, endPoint y: 734, distance: 27.8
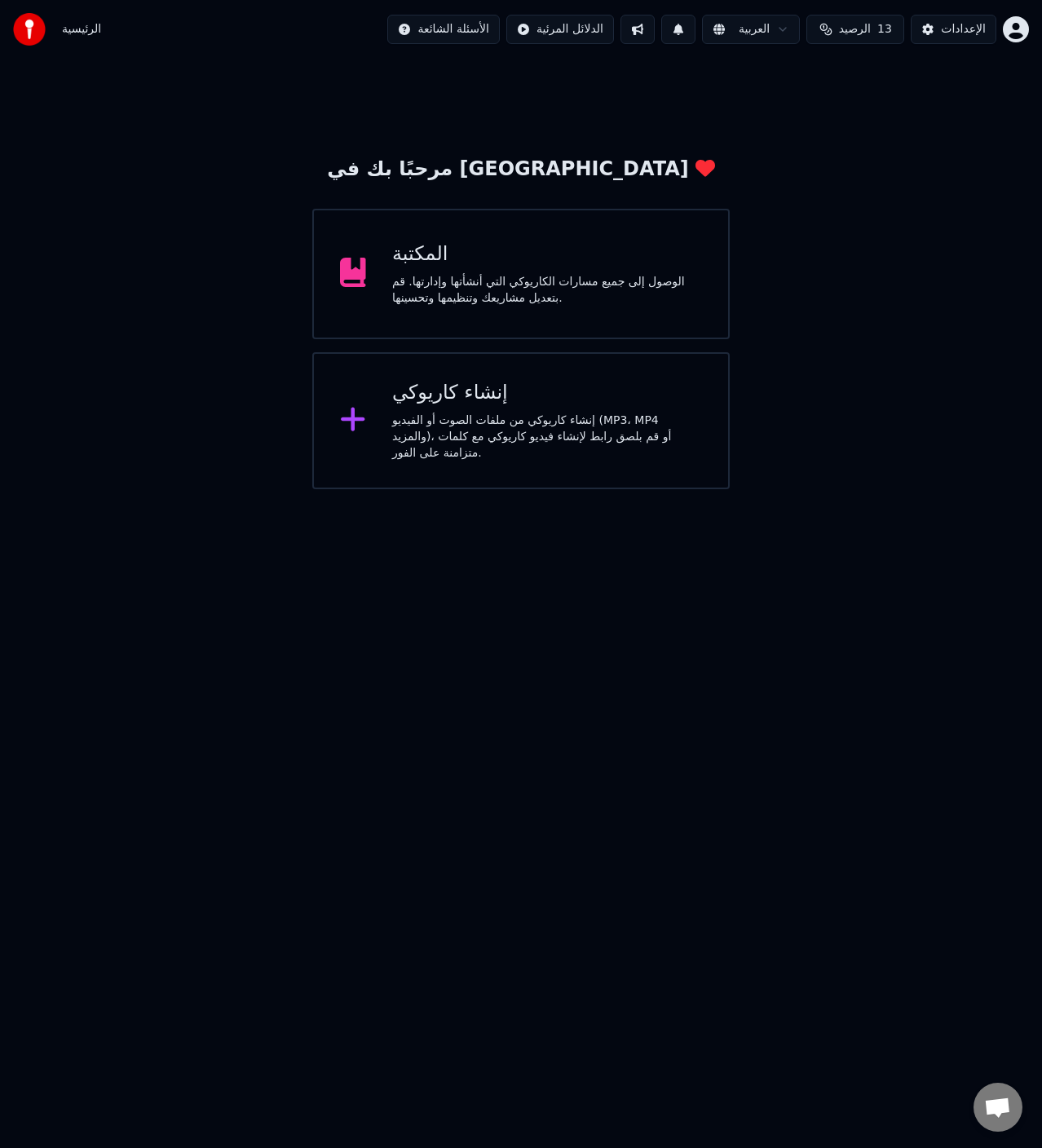
drag, startPoint x: 436, startPoint y: 637, endPoint x: 424, endPoint y: 638, distance: 12.0
click at [471, 253] on div "المكتبة" at bounding box center [547, 254] width 310 height 26
click at [622, 32] on button at bounding box center [637, 30] width 34 height 30
